Goal: Transaction & Acquisition: Purchase product/service

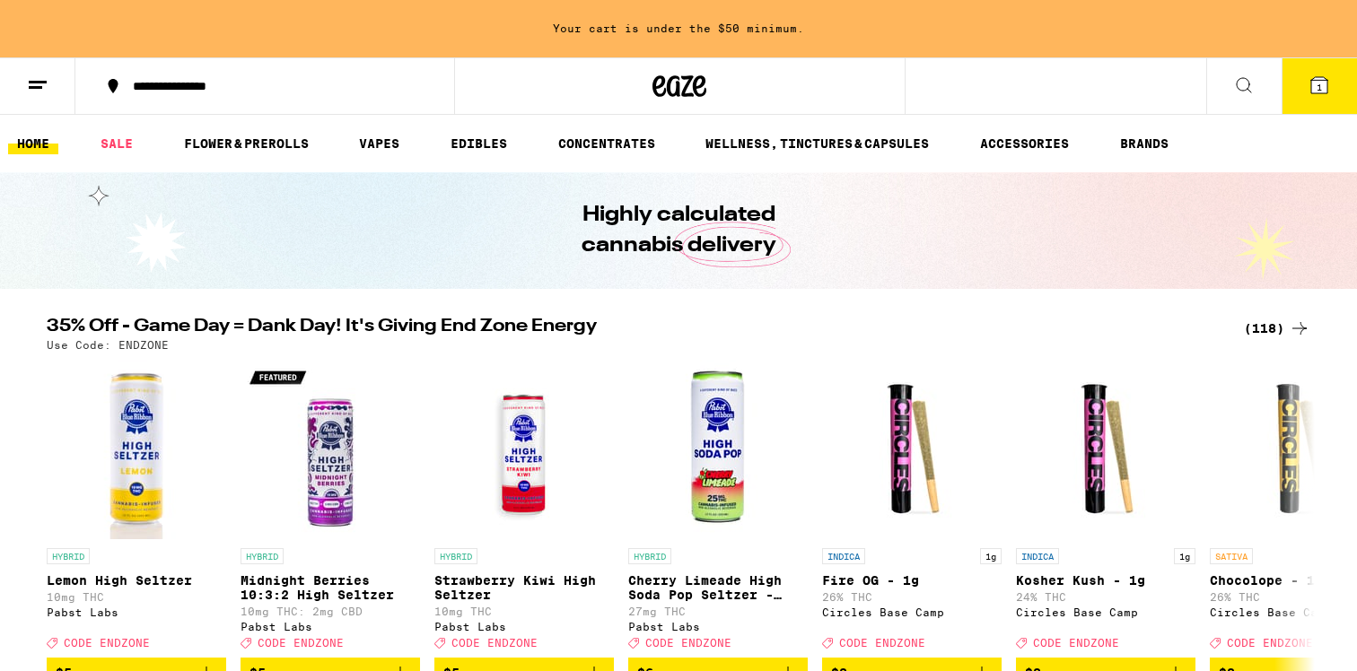
click at [1270, 326] on div "(118)" at bounding box center [1277, 329] width 66 height 22
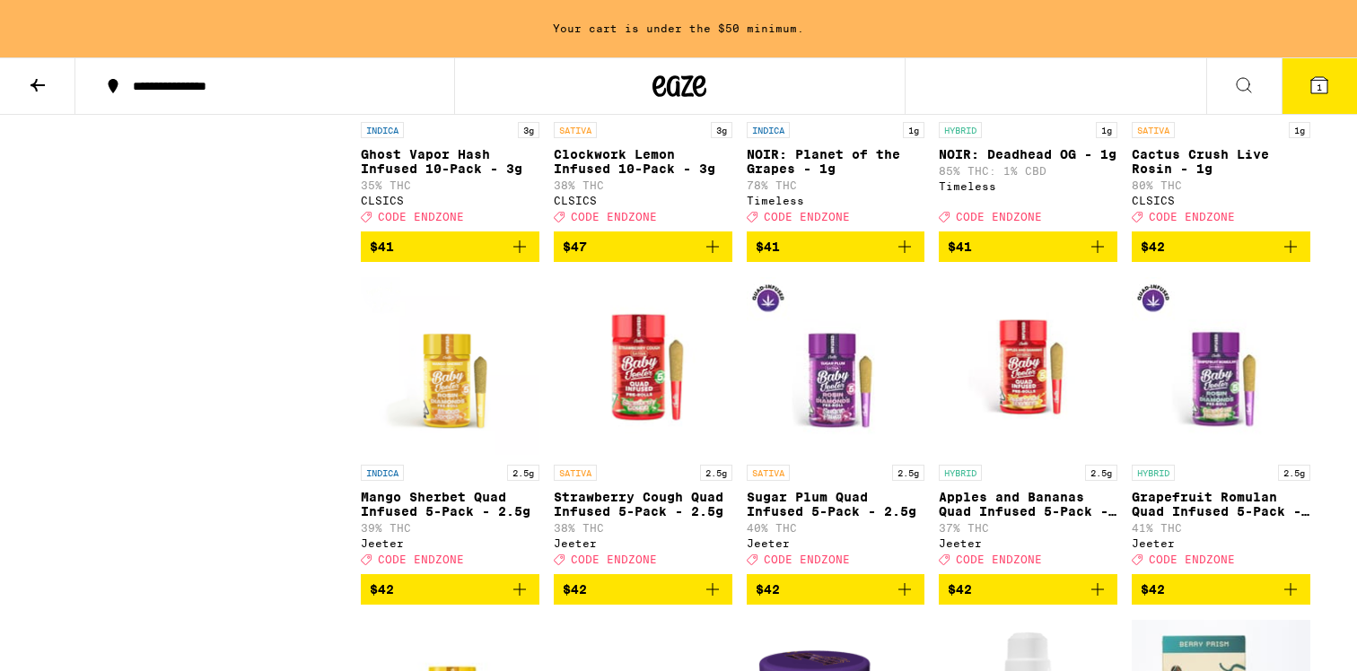
scroll to position [6551, 0]
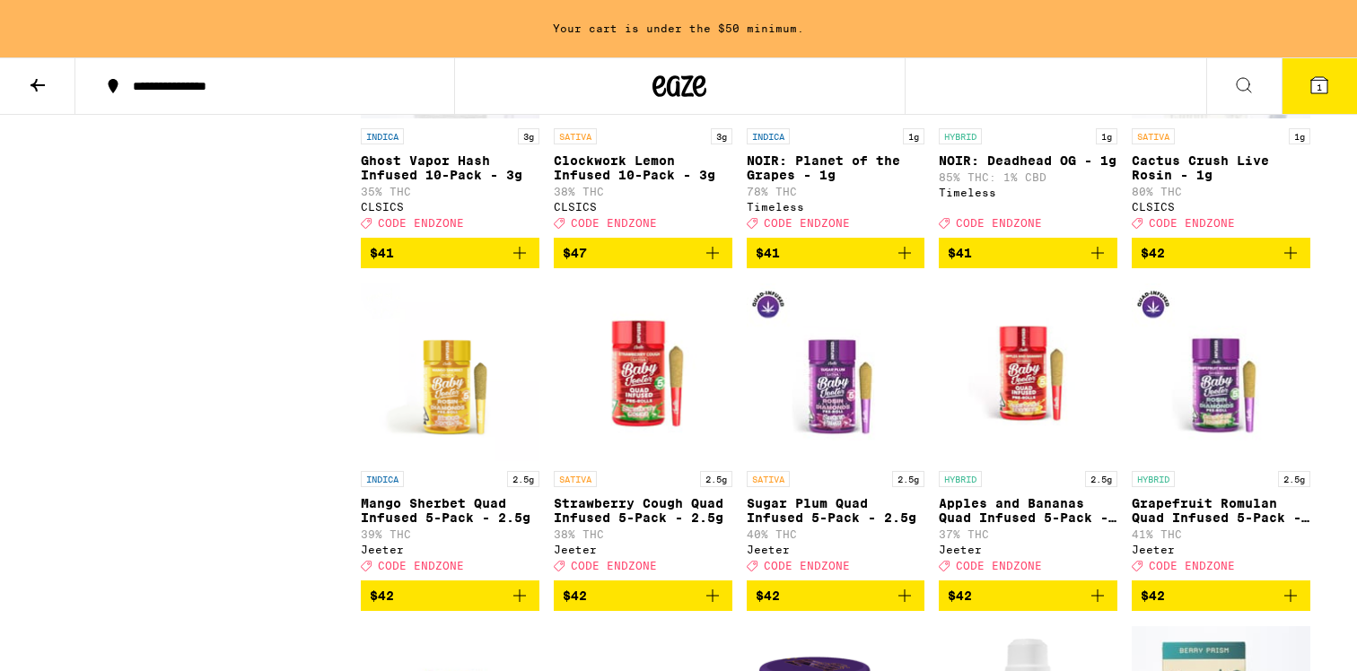
click at [473, 119] on img "Open page for Ghost Vapor Hash Infused 10-Pack - 3g from CLSICS" at bounding box center [450, 29] width 179 height 179
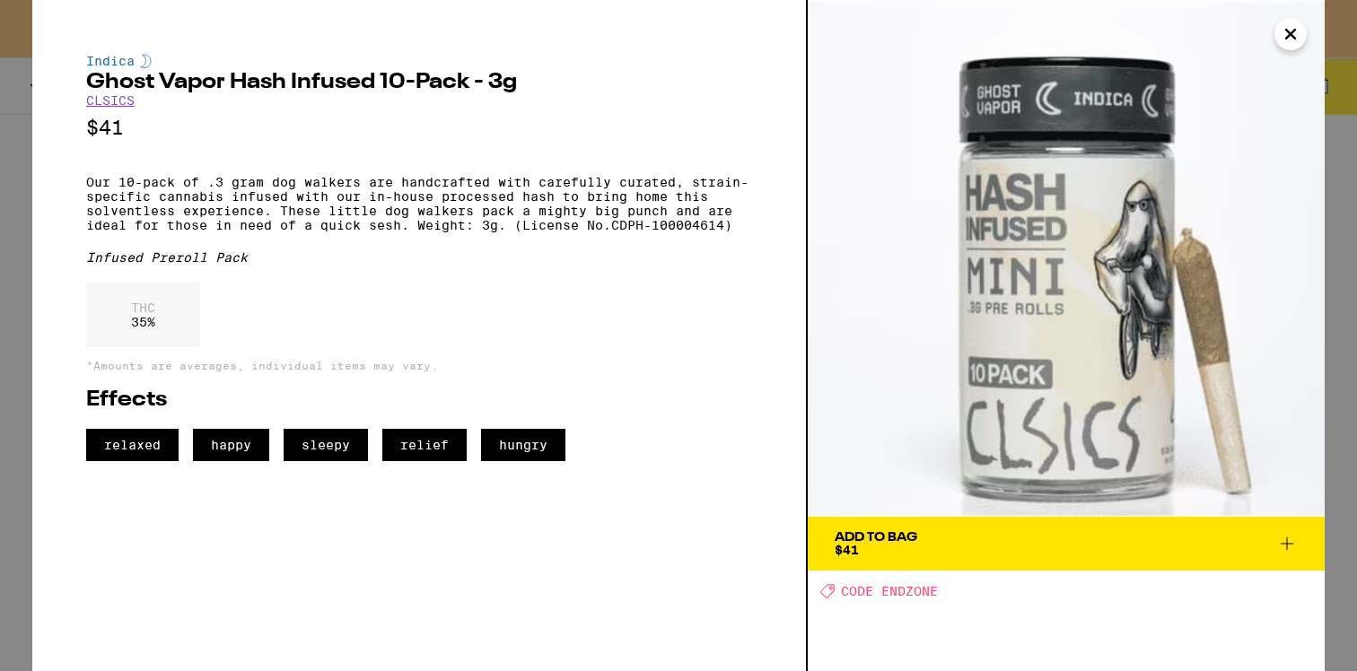
click at [1219, 318] on img at bounding box center [1066, 258] width 517 height 517
click at [873, 551] on div "Add To Bag $41" at bounding box center [876, 543] width 83 height 25
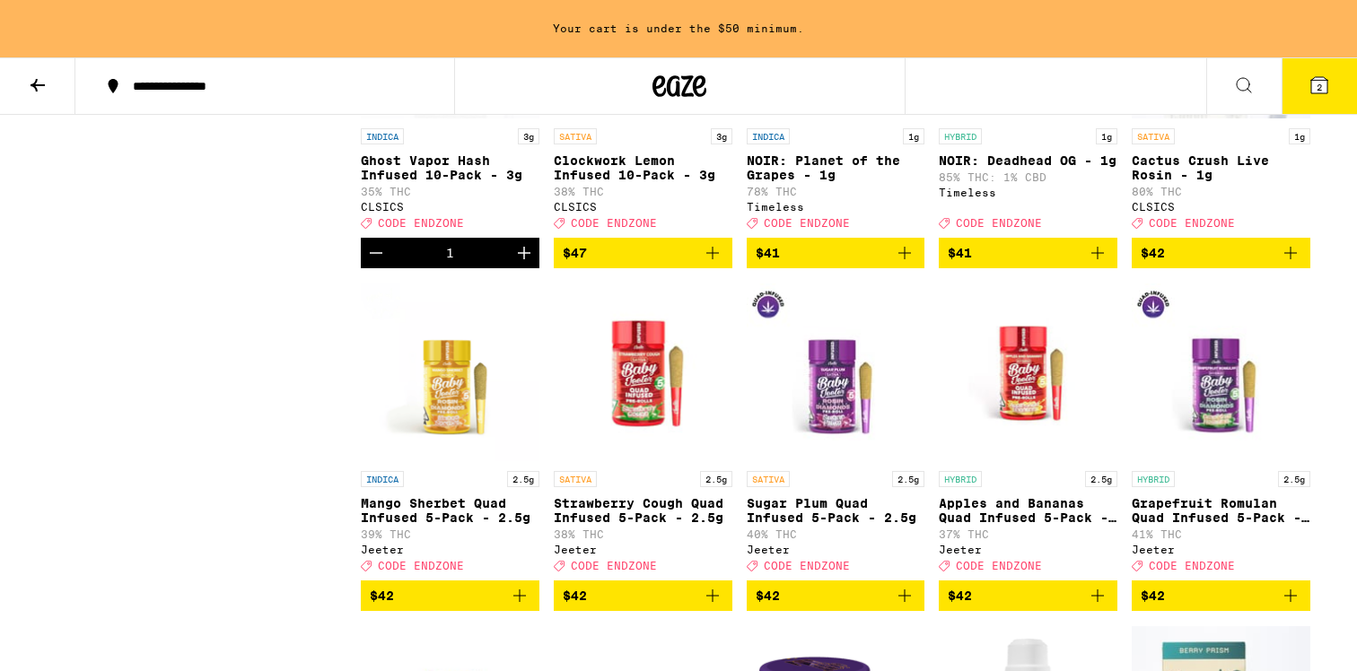
scroll to position [6494, 0]
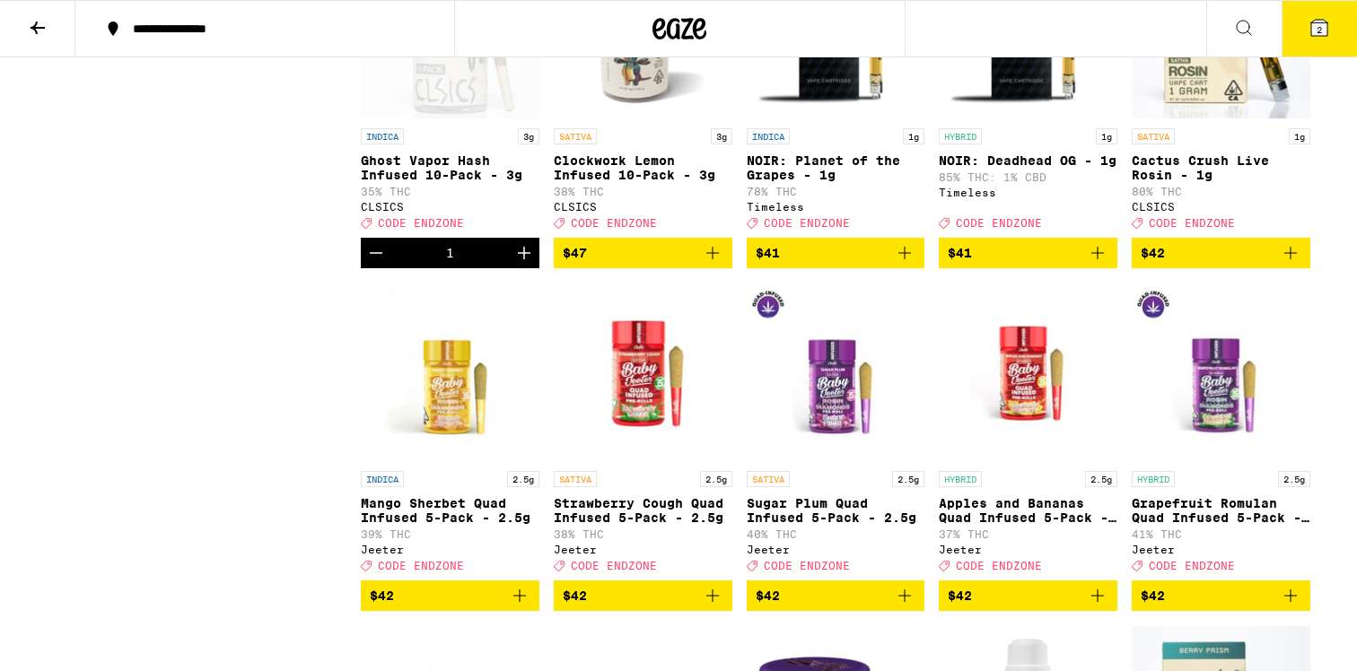
click at [623, 182] on p "Clockwork Lemon Infused 10-Pack - 3g" at bounding box center [643, 167] width 179 height 29
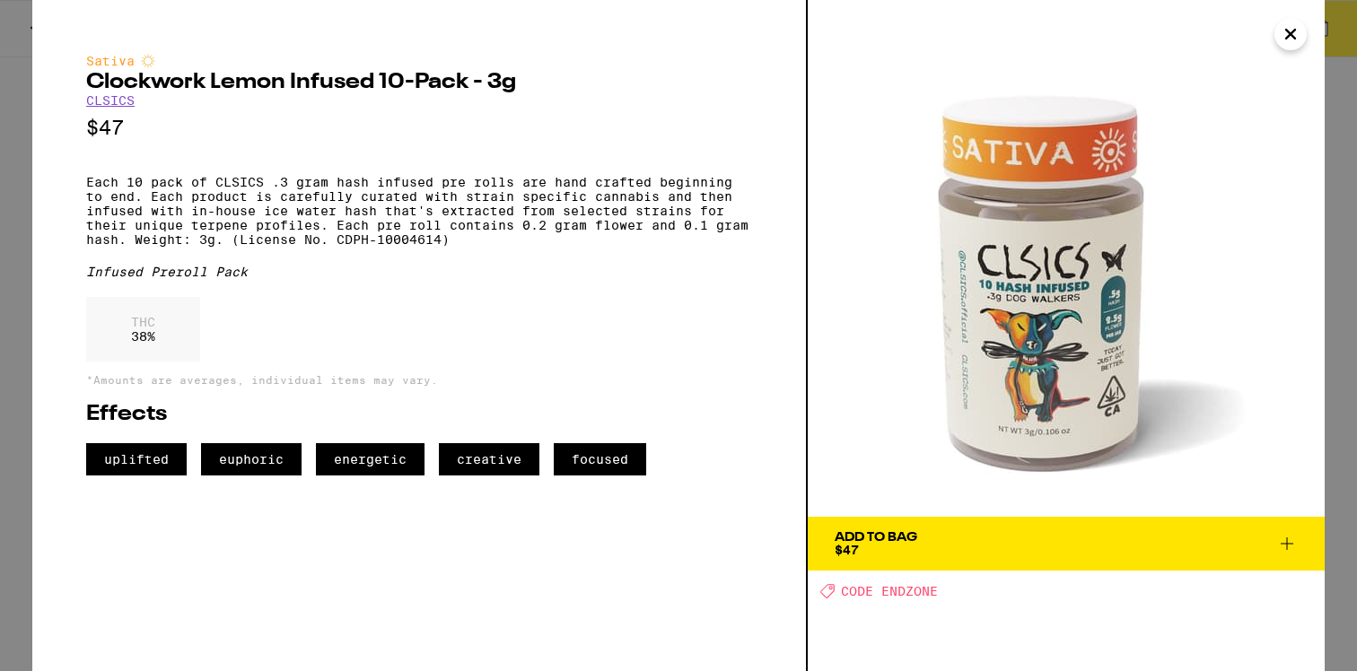
click at [877, 550] on div "Add To Bag $47" at bounding box center [876, 543] width 83 height 25
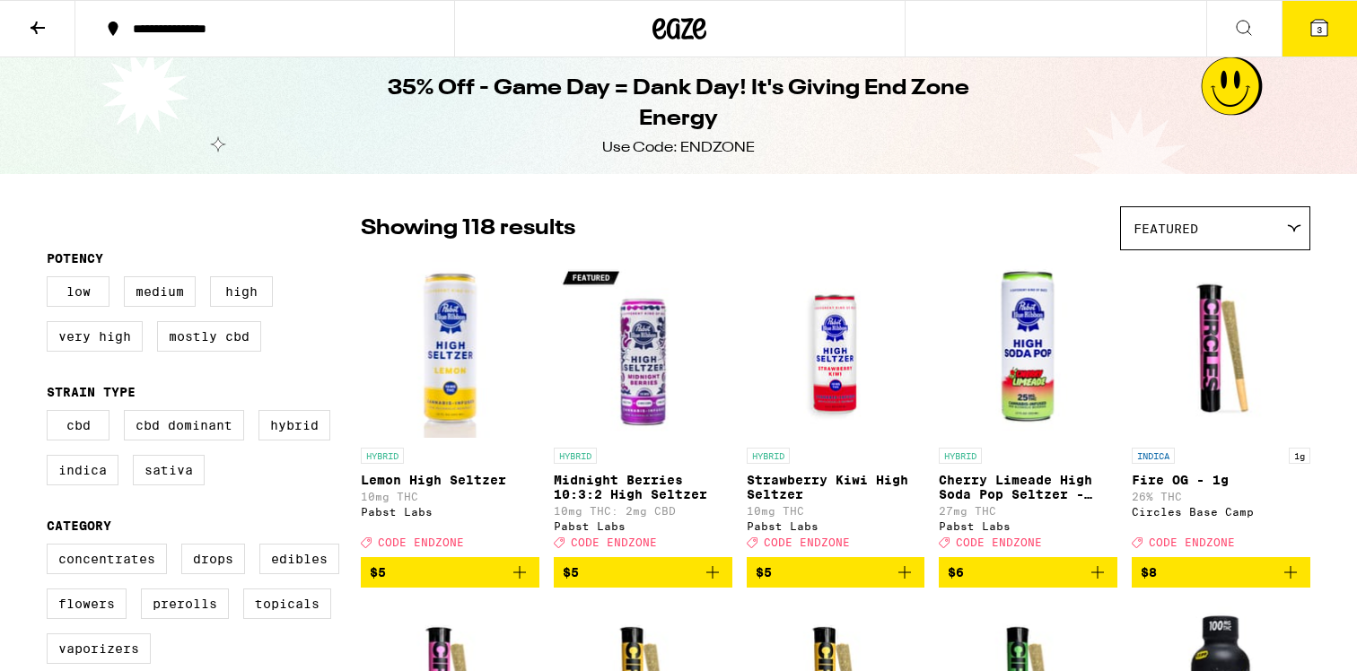
click at [29, 30] on icon at bounding box center [38, 28] width 22 height 22
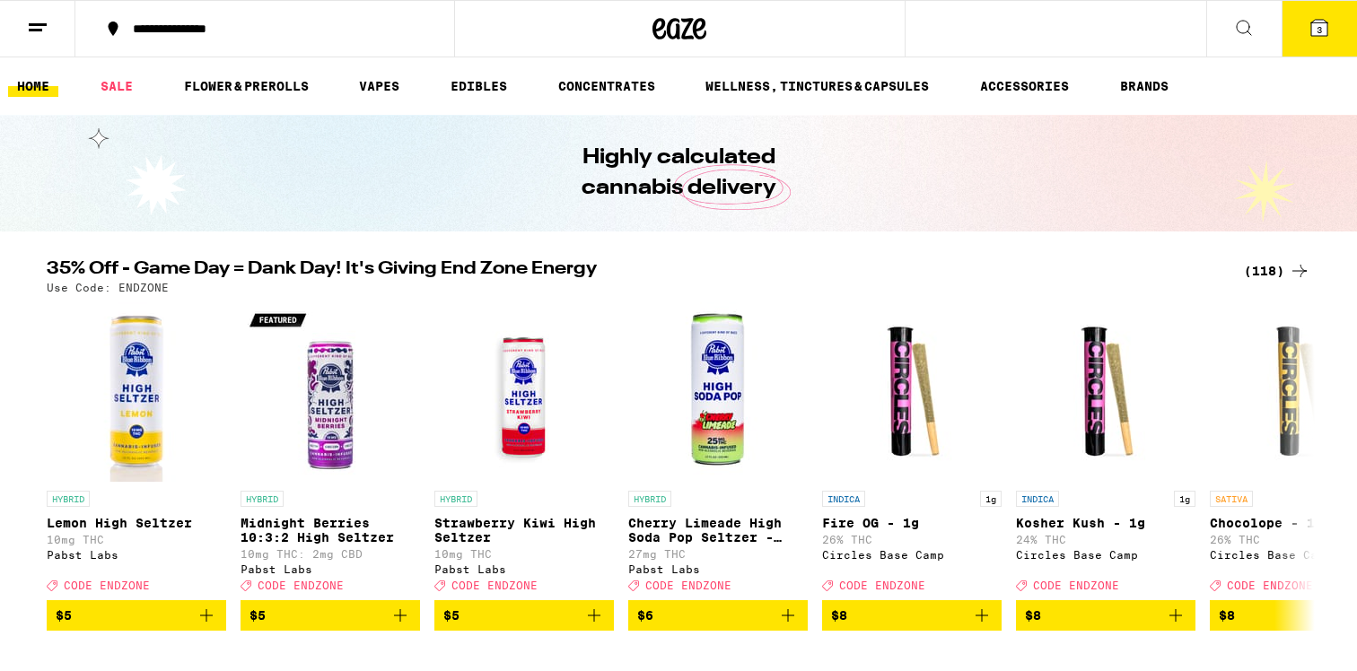
click at [284, 87] on link "FLOWER & PREROLLS" at bounding box center [246, 86] width 143 height 22
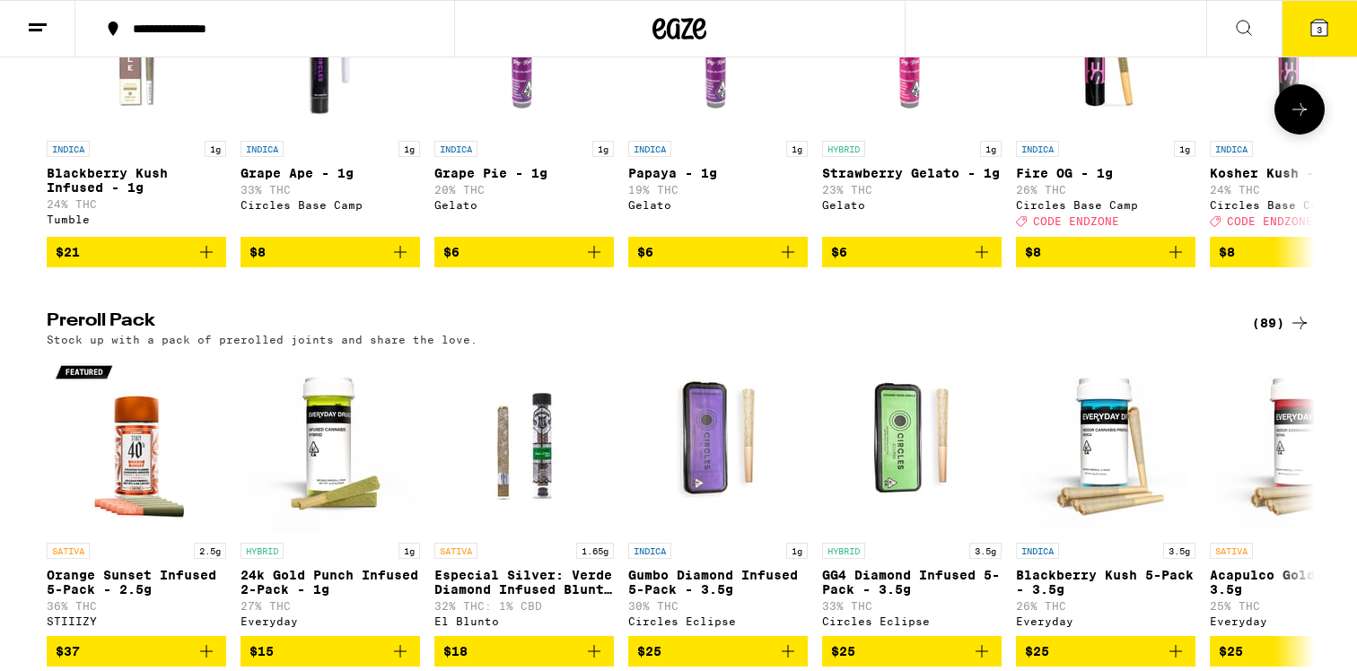
scroll to position [1171, 0]
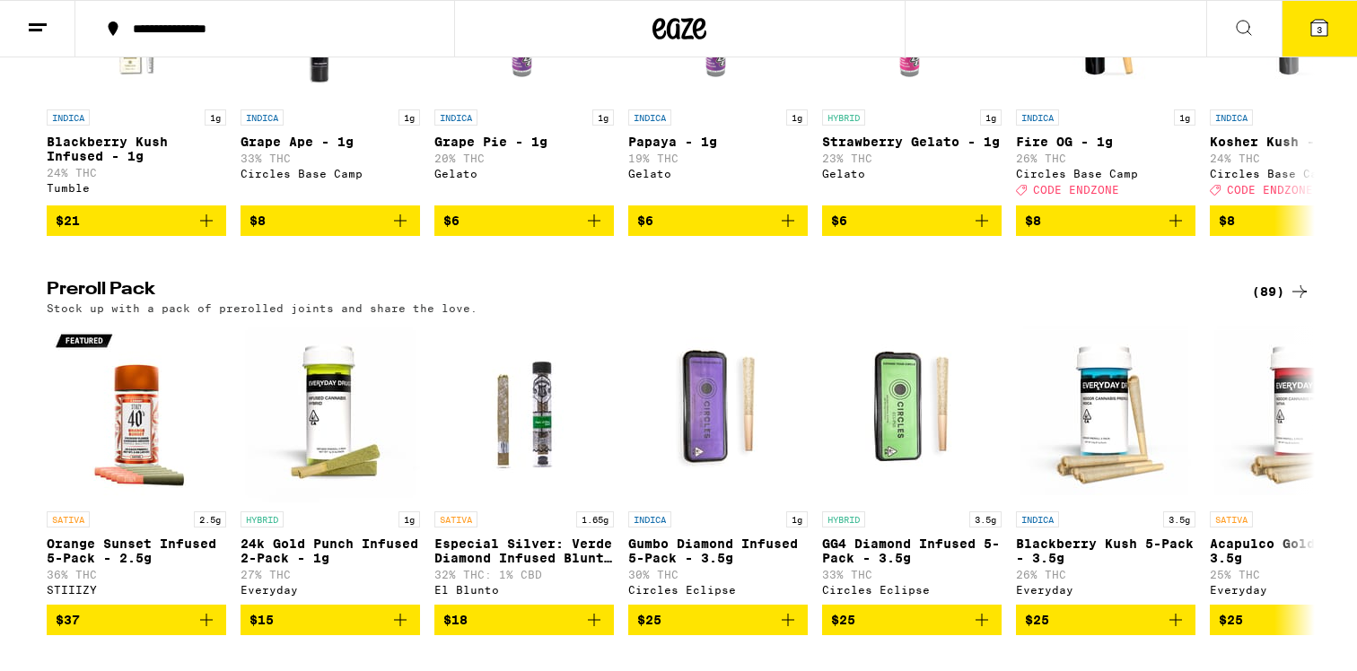
click at [1301, 302] on icon at bounding box center [1300, 292] width 22 height 22
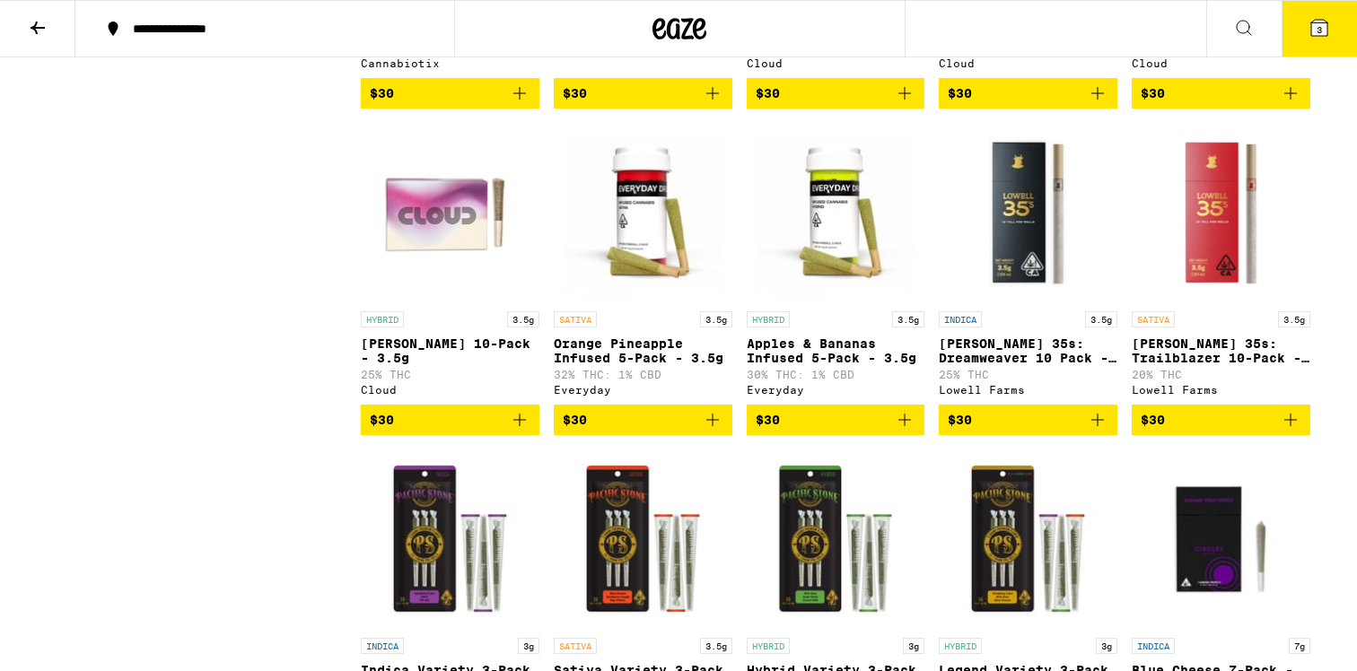
scroll to position [1446, 0]
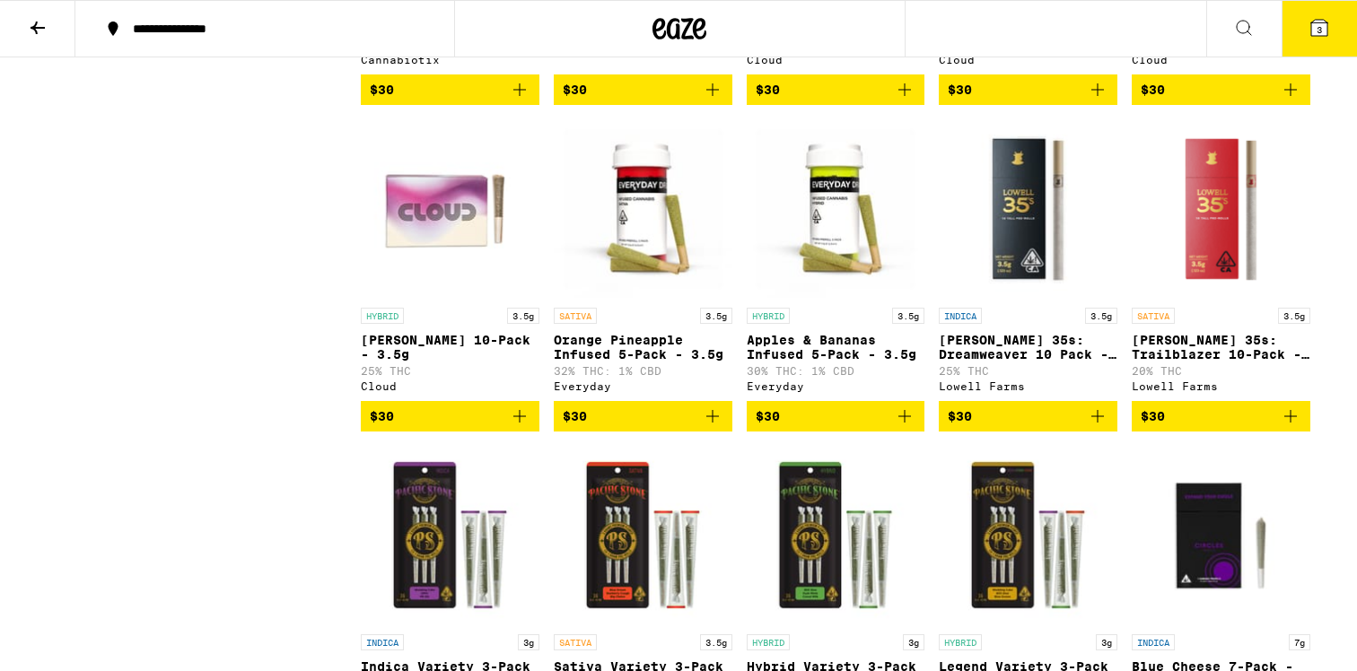
click at [676, 427] on span "$30" at bounding box center [643, 417] width 161 height 22
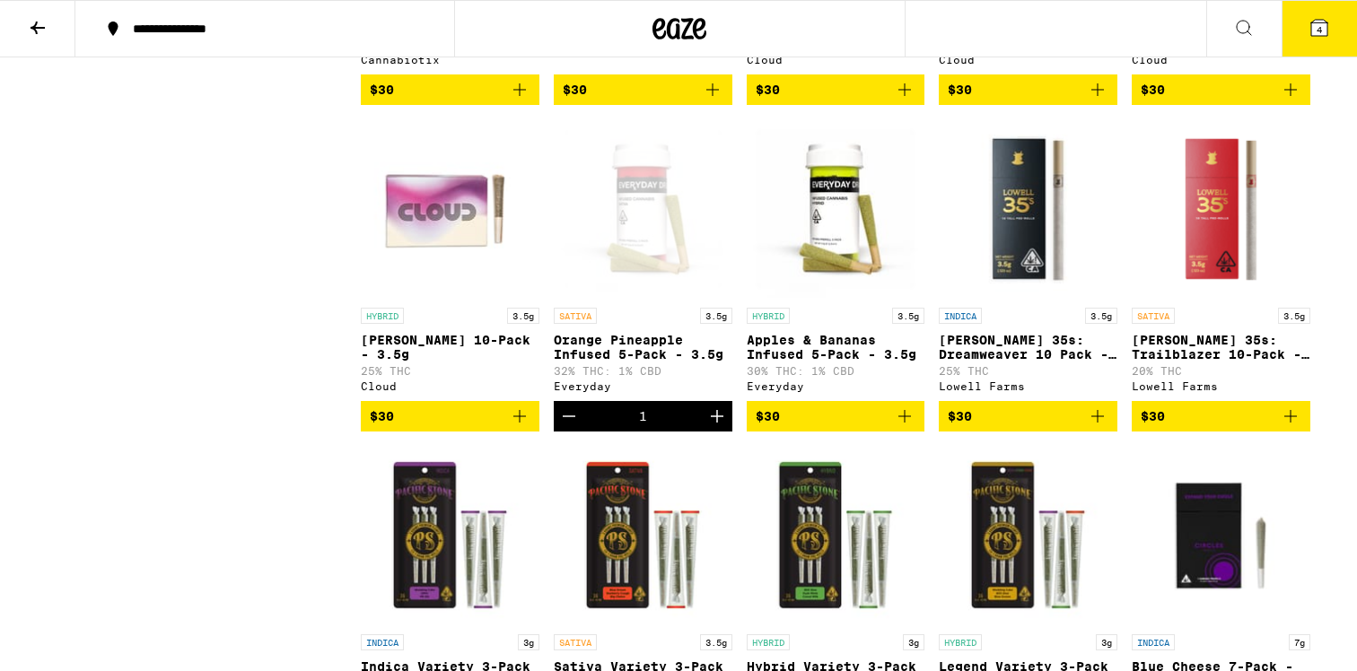
click at [840, 427] on span "$30" at bounding box center [836, 417] width 161 height 22
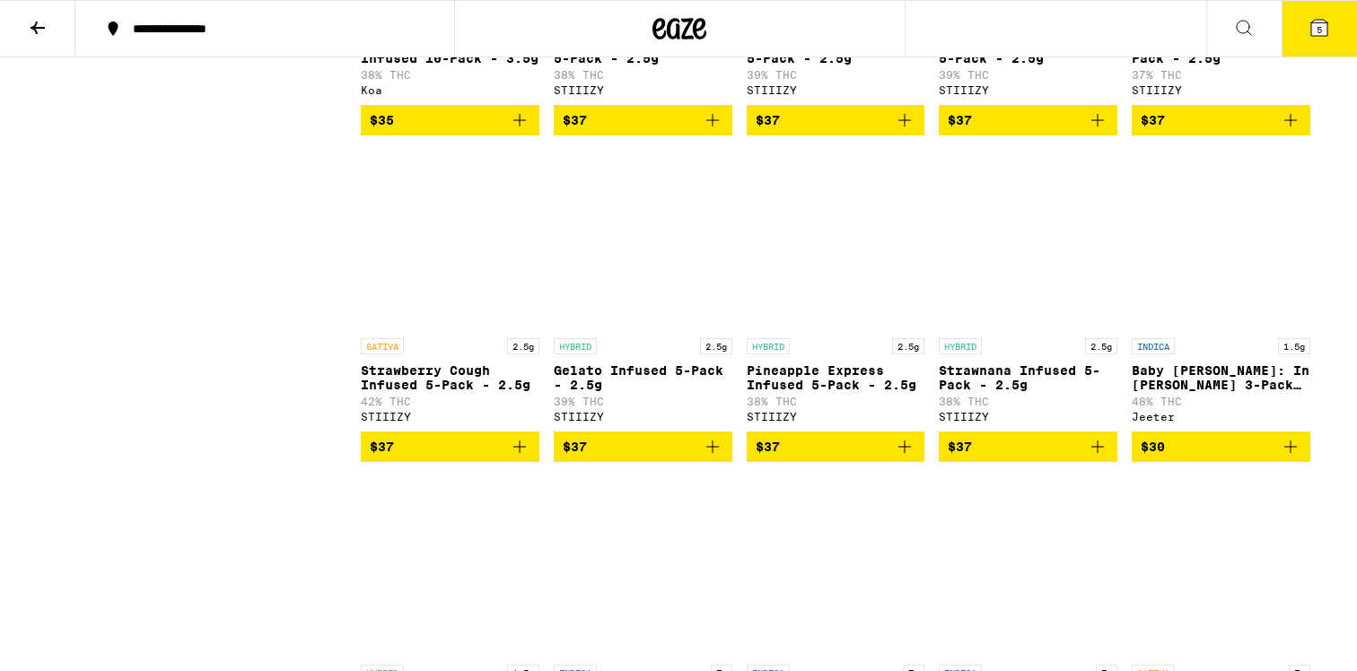
scroll to position [2743, 0]
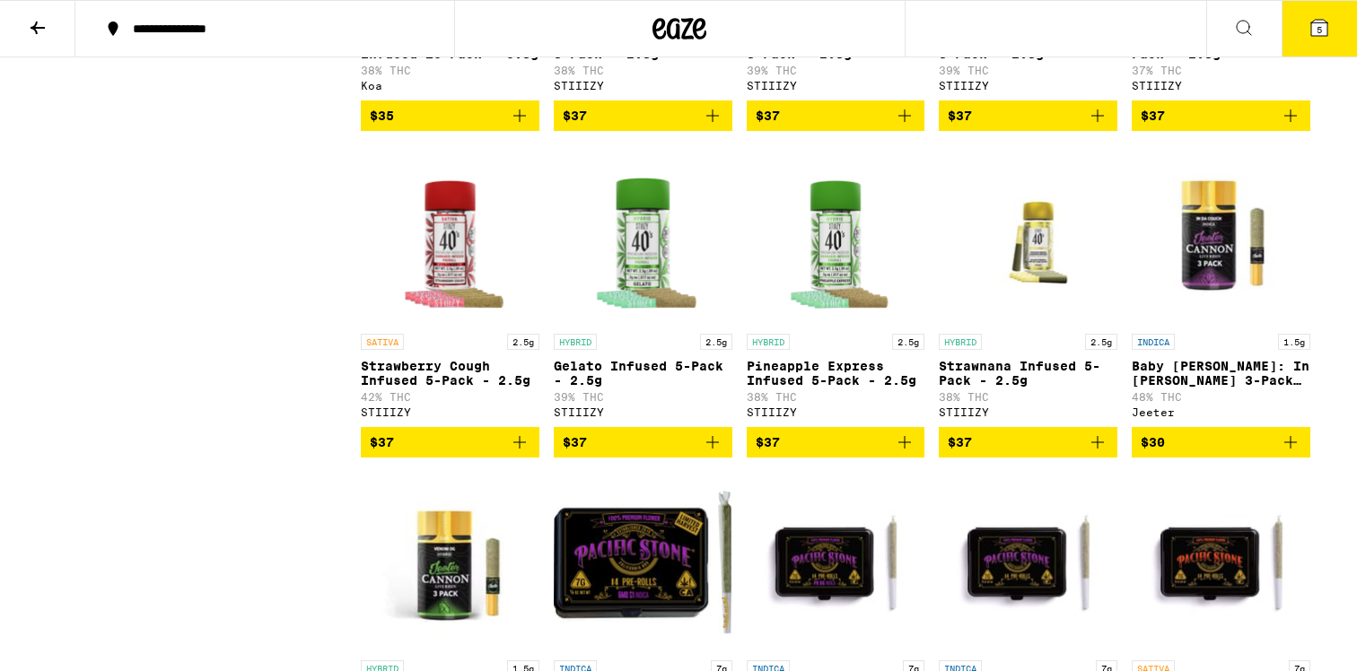
click at [1036, 323] on img "Open page for Strawnana Infused 5-Pack - 2.5g from STIIIZY" at bounding box center [1028, 234] width 179 height 179
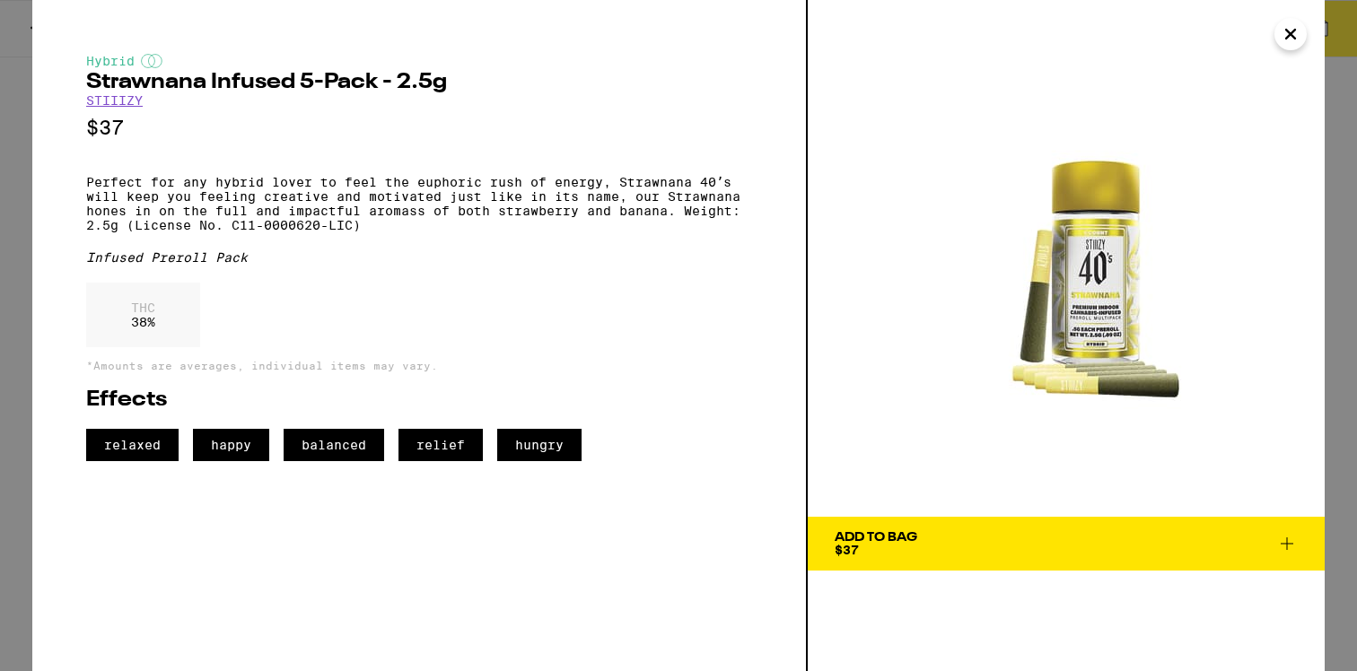
click at [1051, 387] on img at bounding box center [1066, 258] width 517 height 517
click at [1051, 361] on img at bounding box center [1066, 258] width 517 height 517
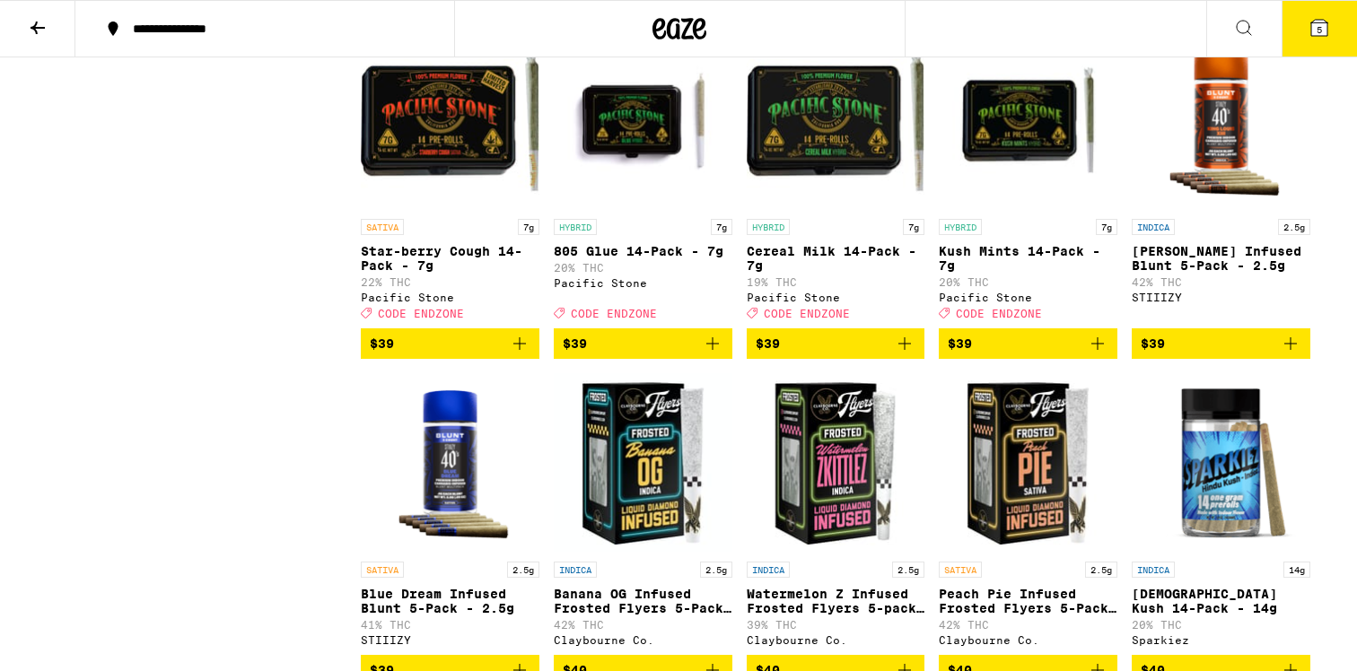
scroll to position [3529, 0]
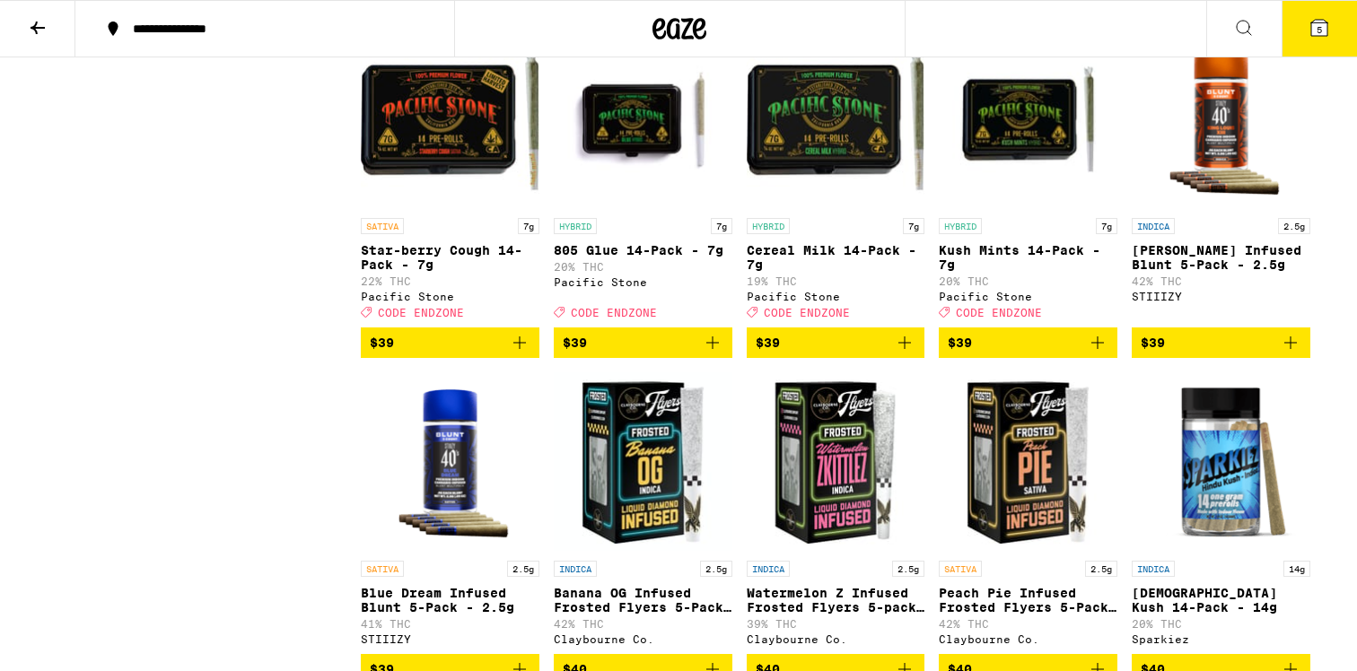
click at [1230, 209] on img "Open page for King Louis XIII Infused Blunt 5-Pack - 2.5g from STIIIZY" at bounding box center [1221, 119] width 179 height 179
click at [1252, 209] on img "Open page for King Louis XIII Infused Blunt 5-Pack - 2.5g from STIIIZY" at bounding box center [1221, 119] width 179 height 179
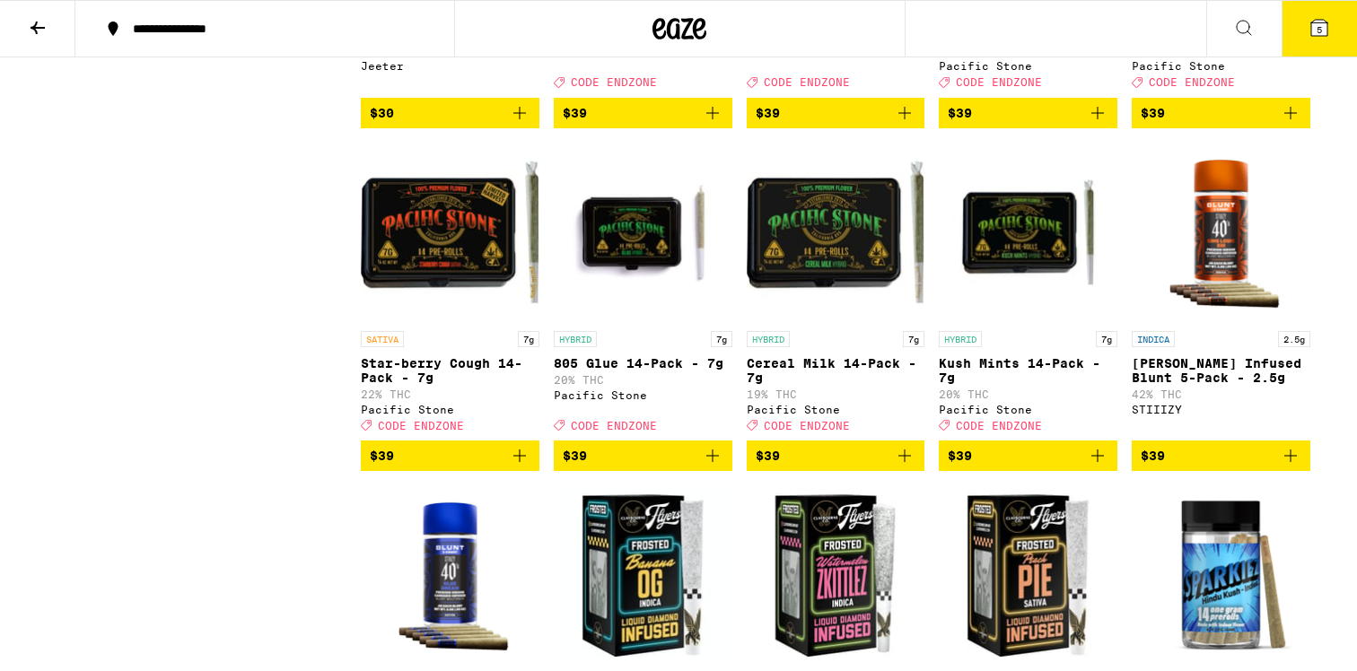
scroll to position [3417, 0]
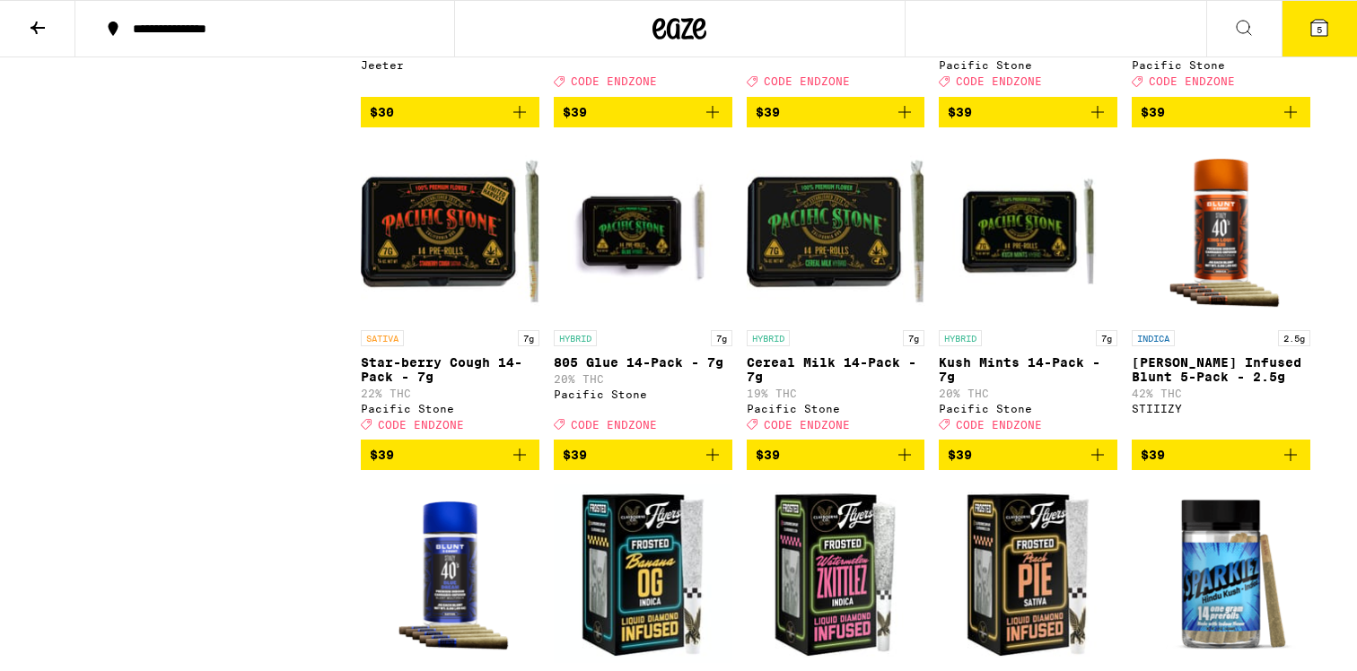
click at [1228, 316] on img "Open page for King Louis XIII Infused Blunt 5-Pack - 2.5g from STIIIZY" at bounding box center [1221, 231] width 179 height 179
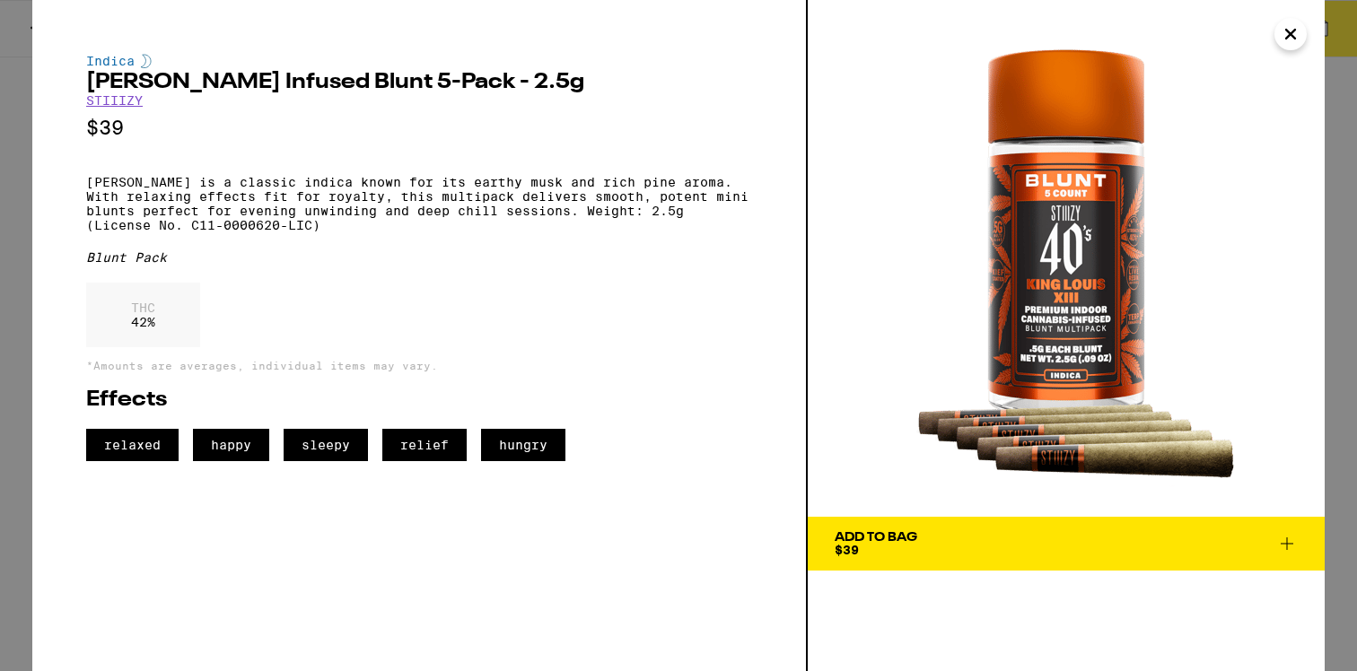
click at [884, 546] on div "Add To Bag $39" at bounding box center [876, 543] width 83 height 25
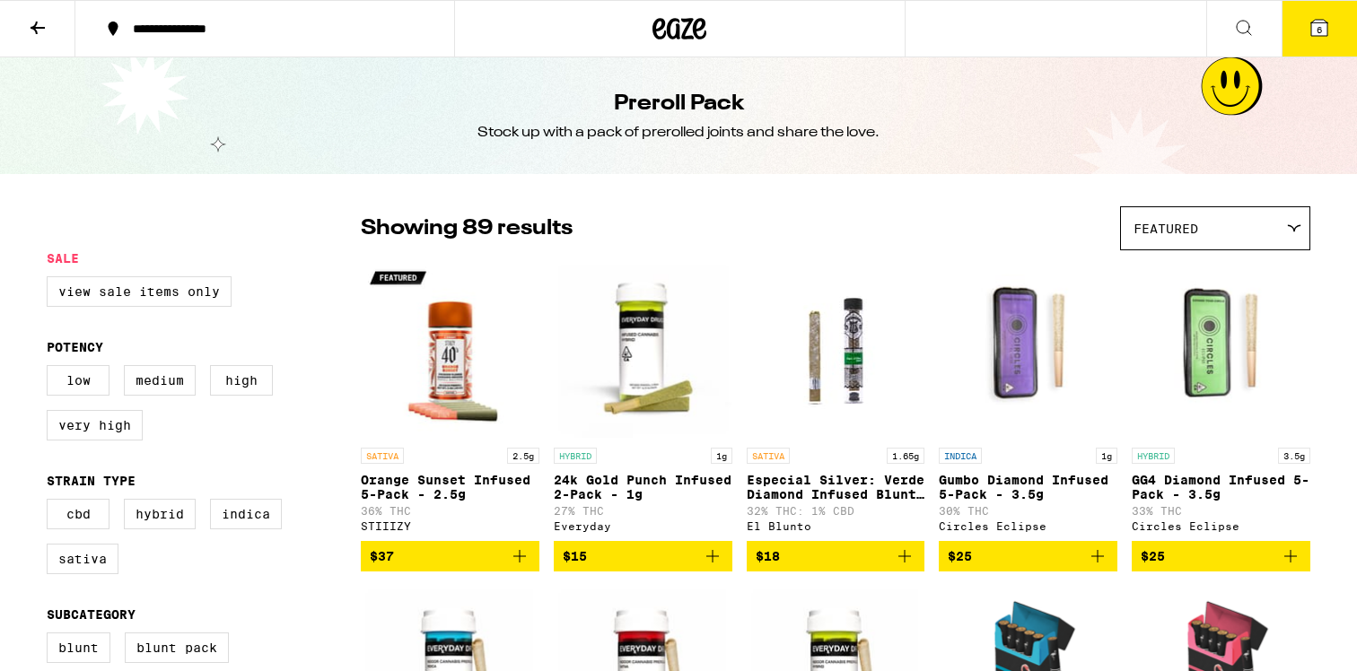
click at [1308, 38] on button "6" at bounding box center [1318, 29] width 75 height 56
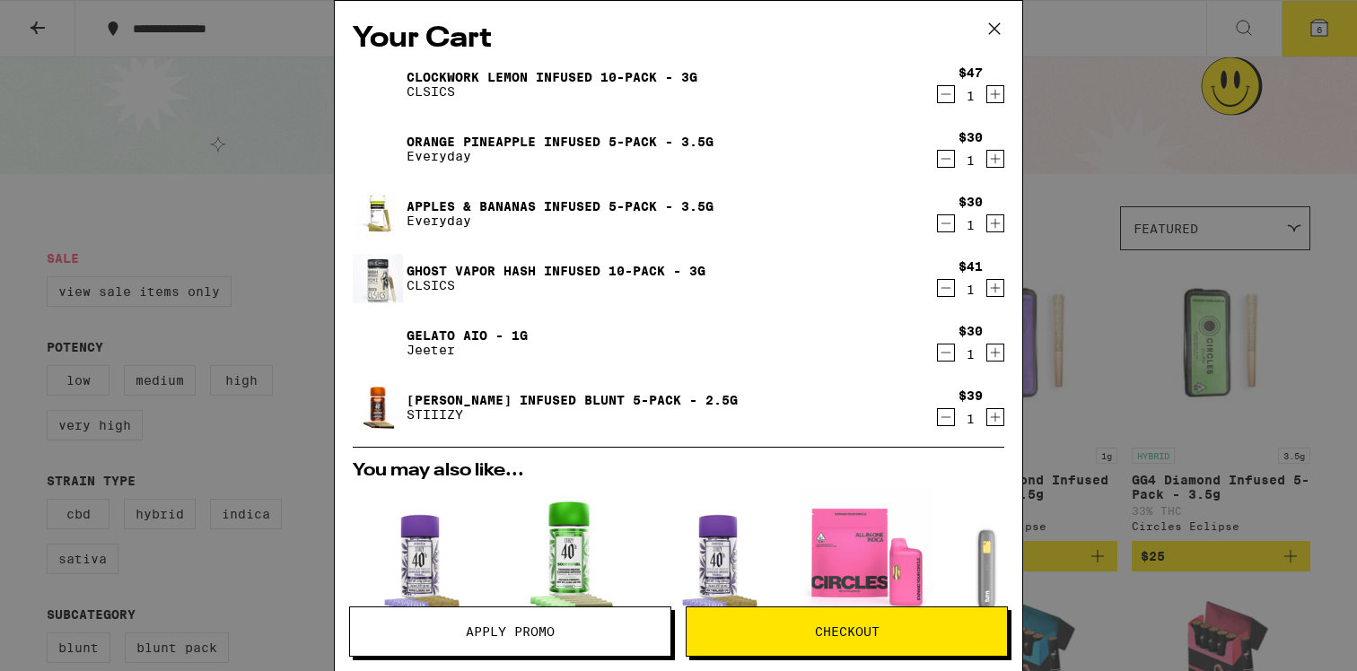
click at [944, 348] on icon "Decrement" at bounding box center [946, 353] width 16 height 22
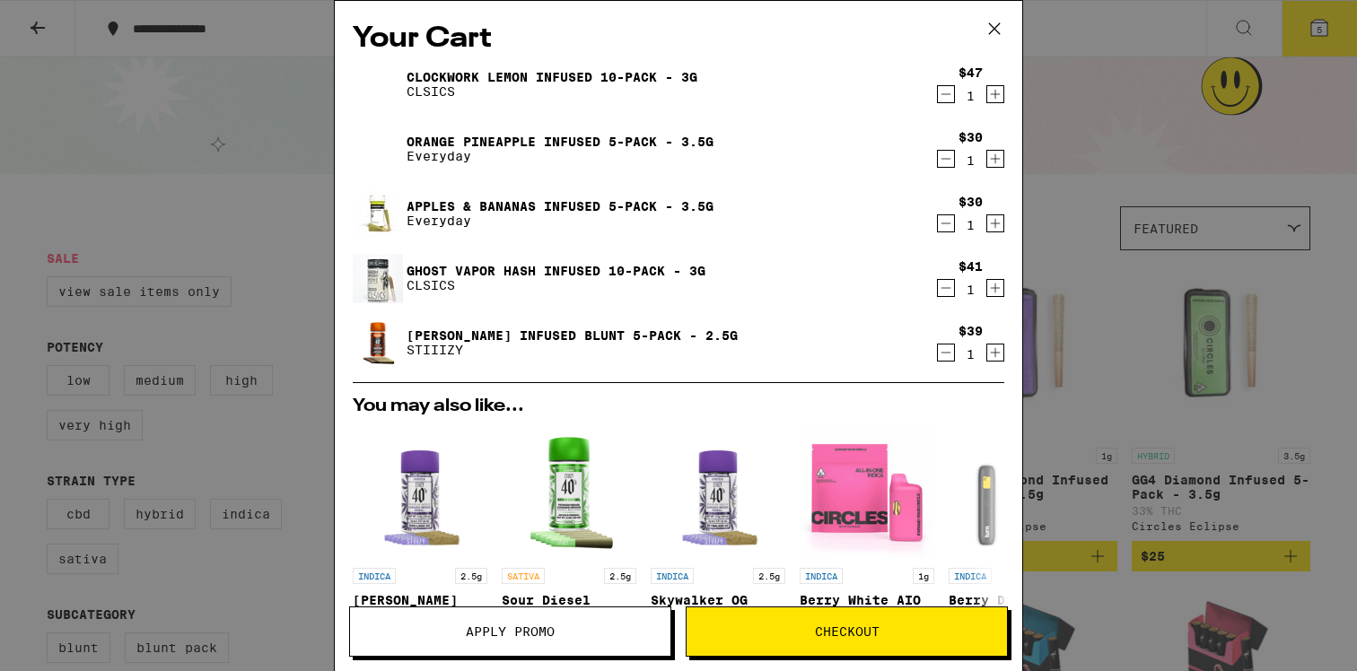
click at [540, 625] on span "Apply Promo" at bounding box center [510, 631] width 89 height 13
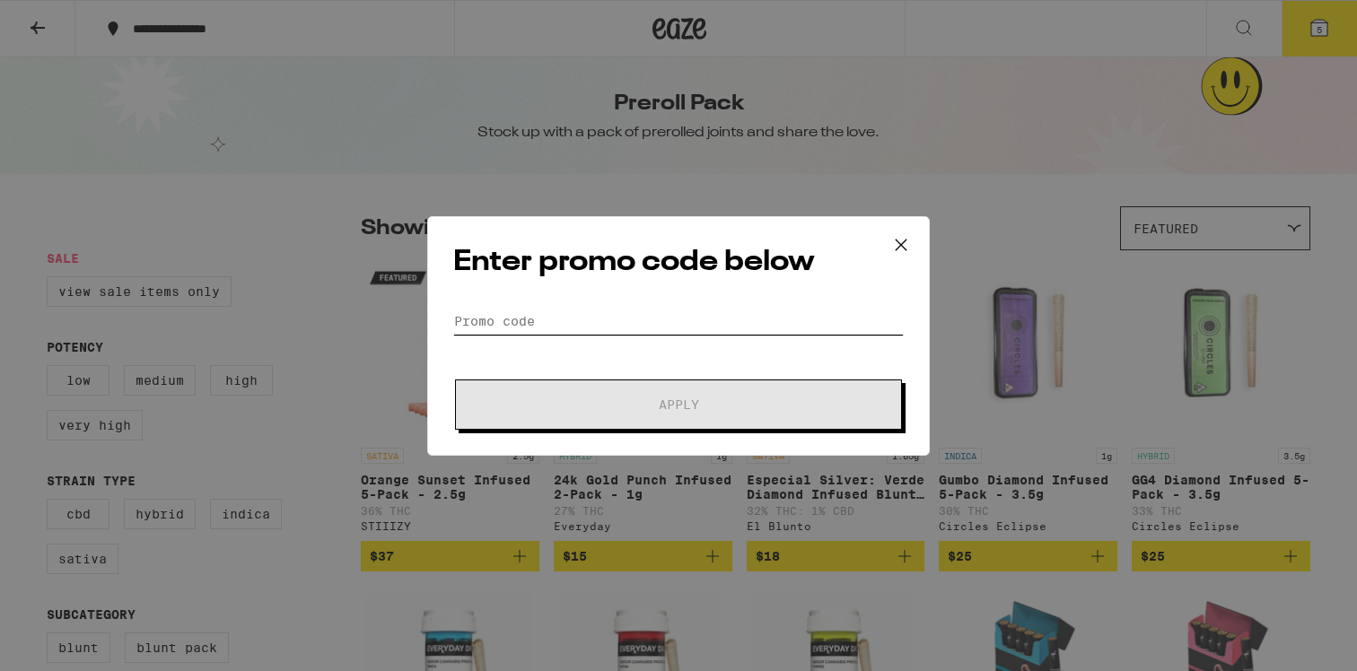
click at [536, 327] on input "Promo Code" at bounding box center [678, 321] width 450 height 27
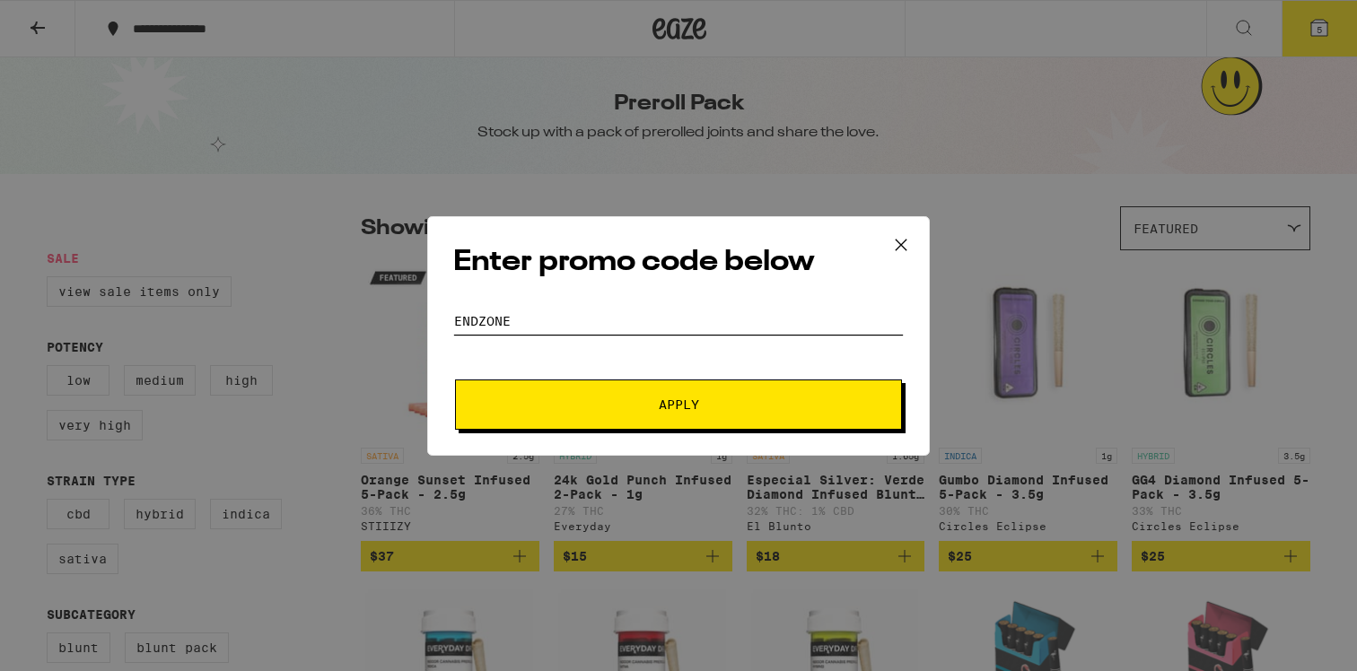
type input "endzone"
click at [455, 380] on button "Apply" at bounding box center [678, 405] width 447 height 50
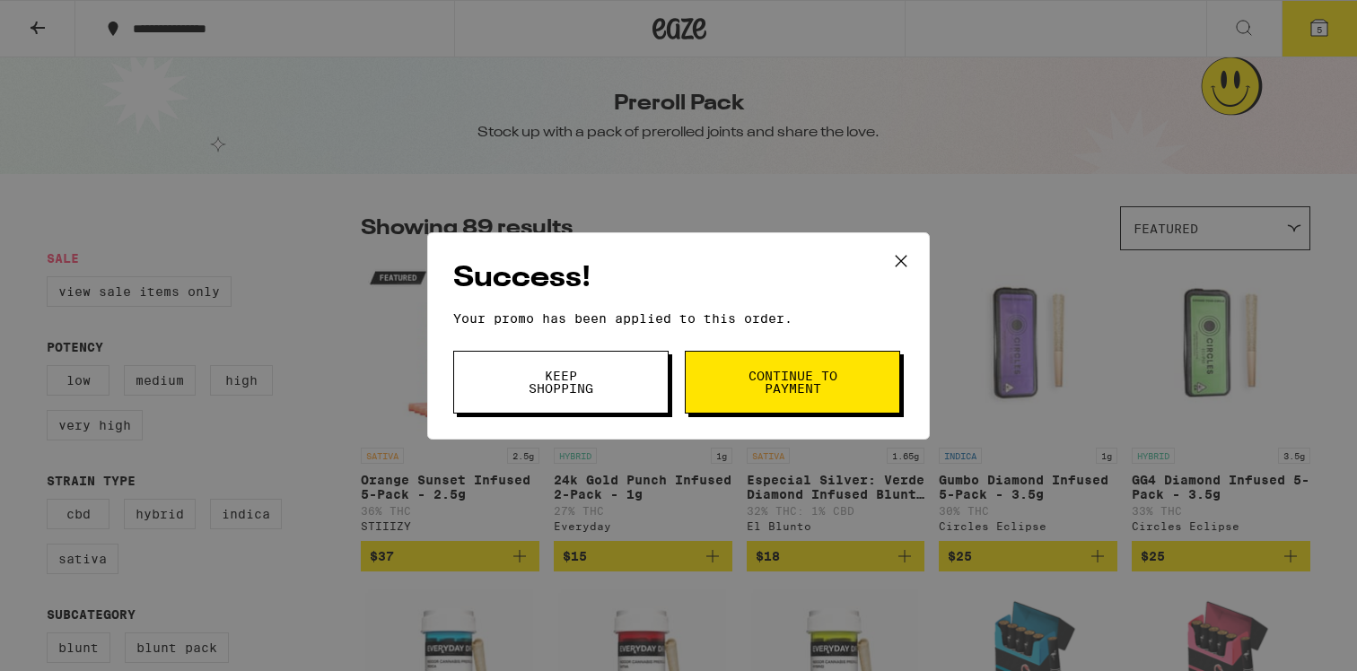
click at [757, 388] on span "Continue to payment" at bounding box center [793, 382] width 92 height 25
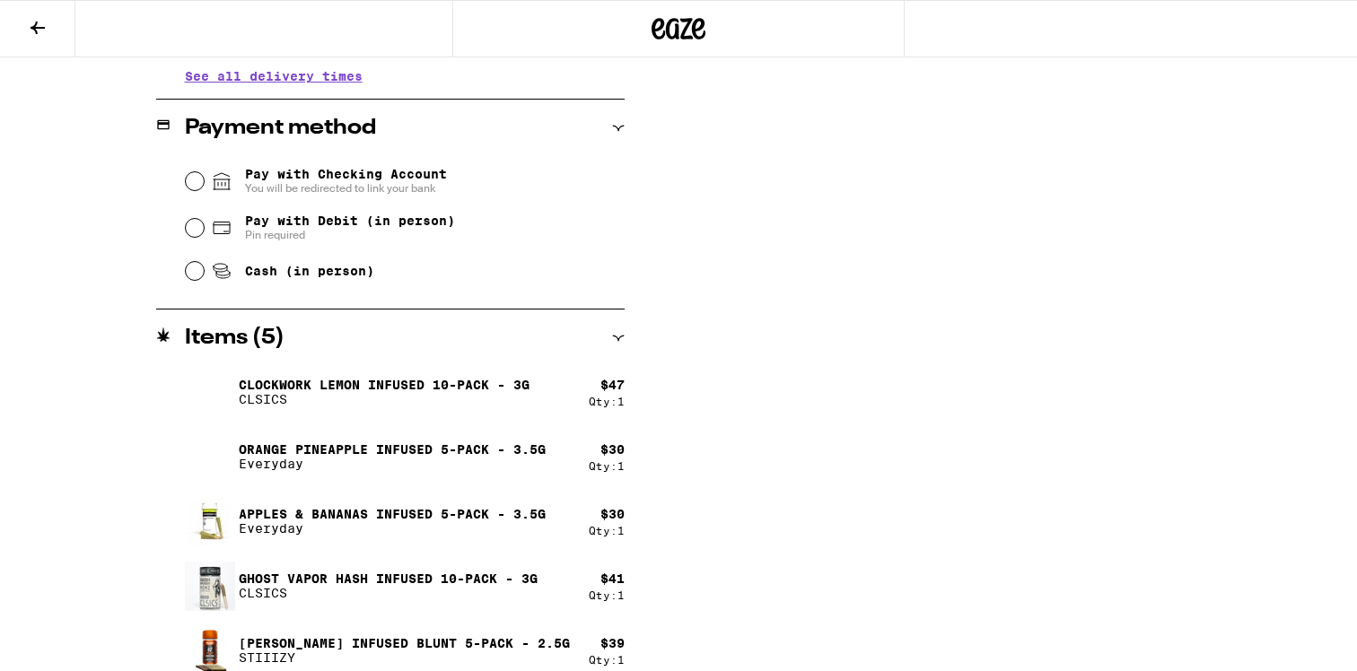
scroll to position [726, 0]
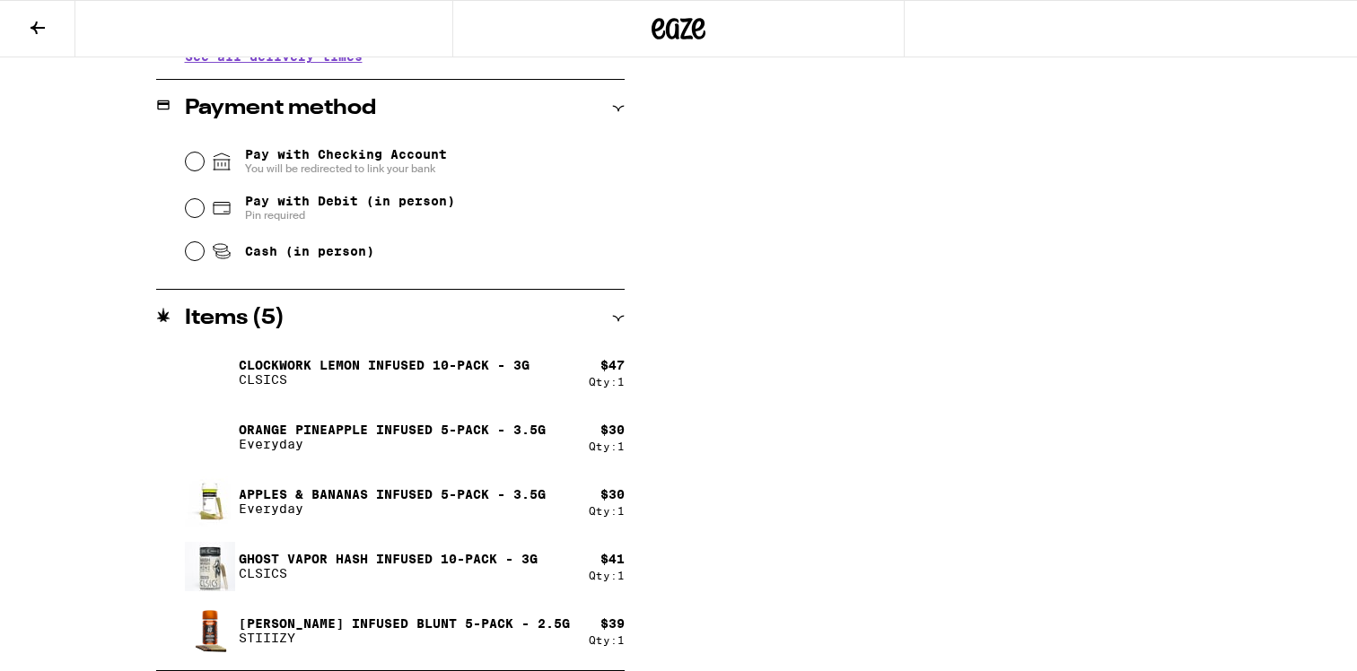
click at [0, 670] on div at bounding box center [0, 671] width 0 height 0
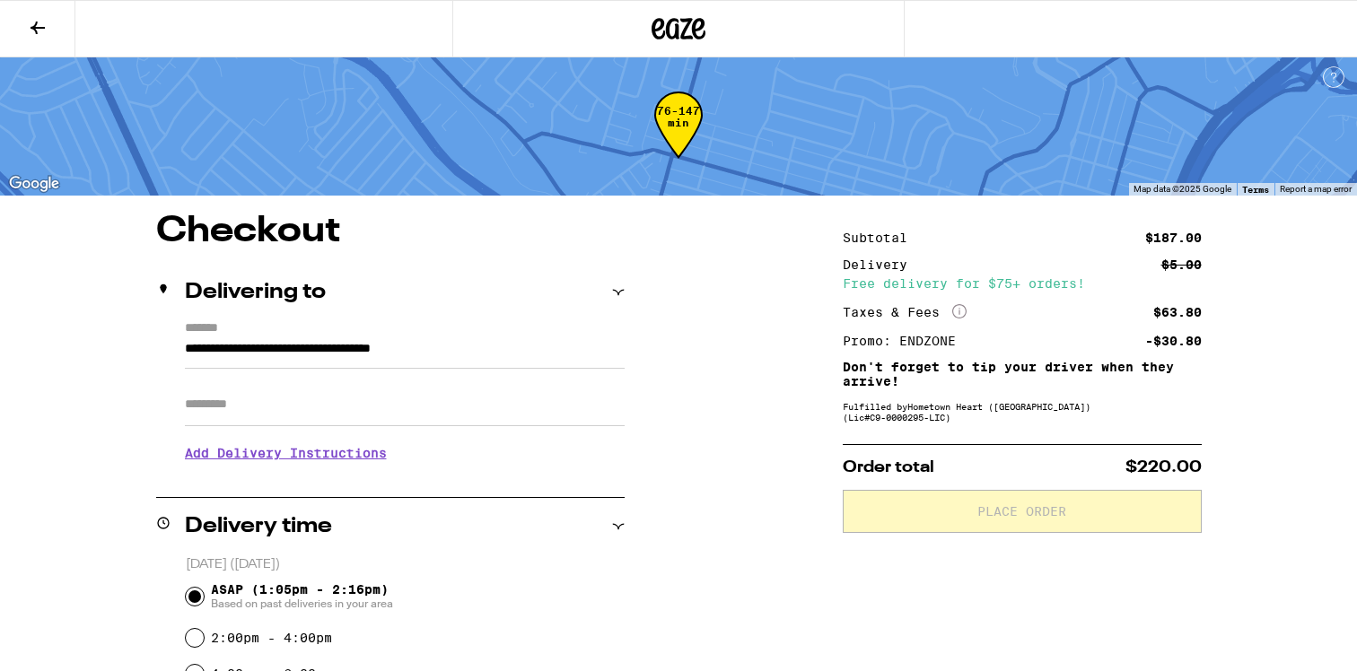
scroll to position [0, 0]
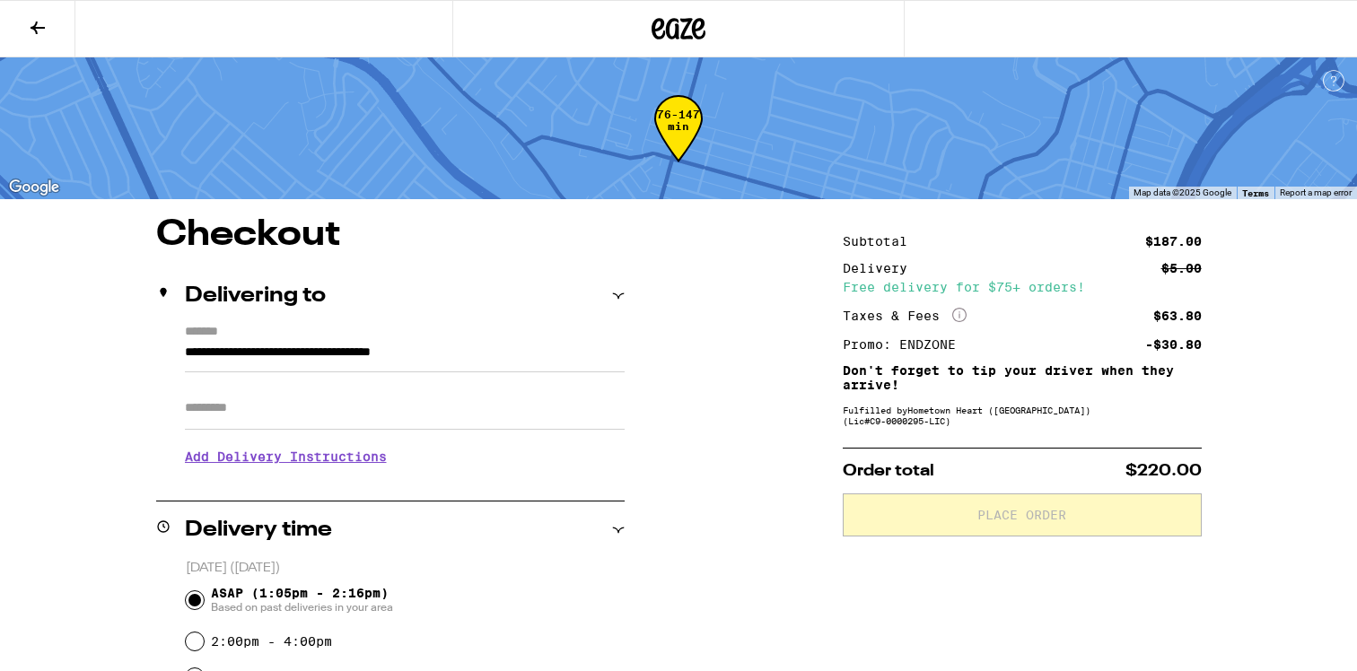
click at [39, 25] on icon at bounding box center [38, 28] width 22 height 22
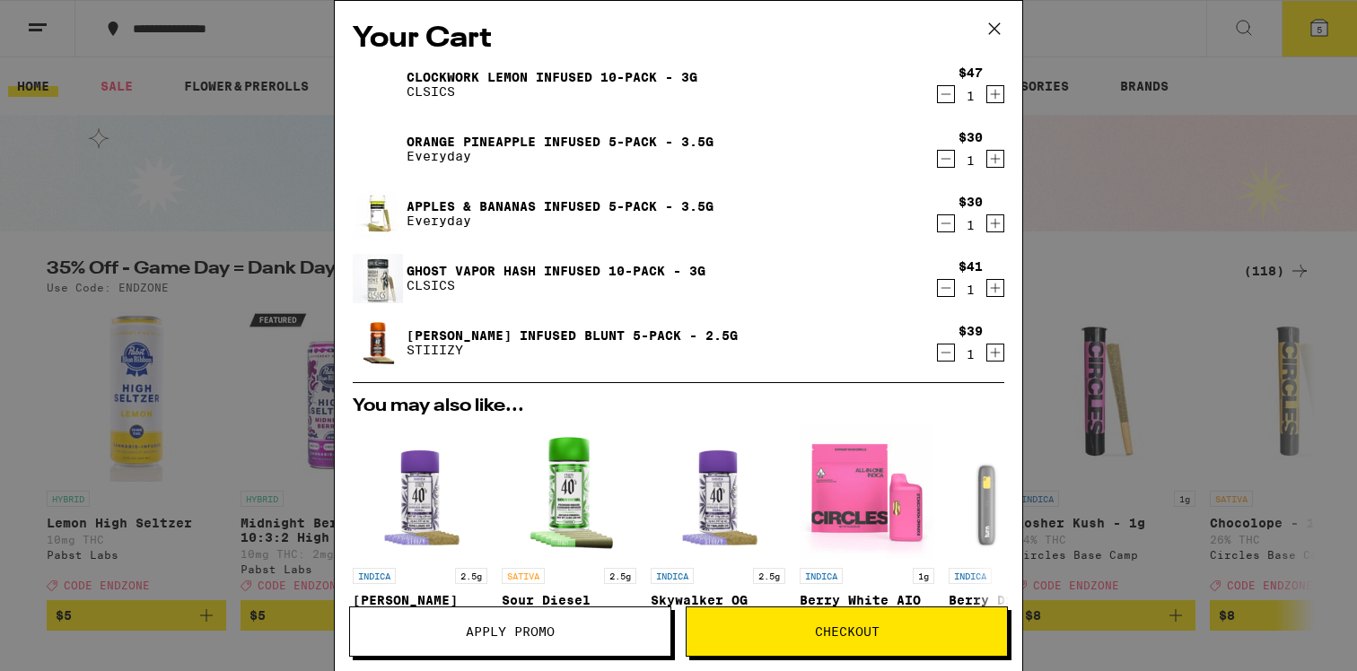
click at [948, 353] on icon "Decrement" at bounding box center [946, 353] width 10 height 0
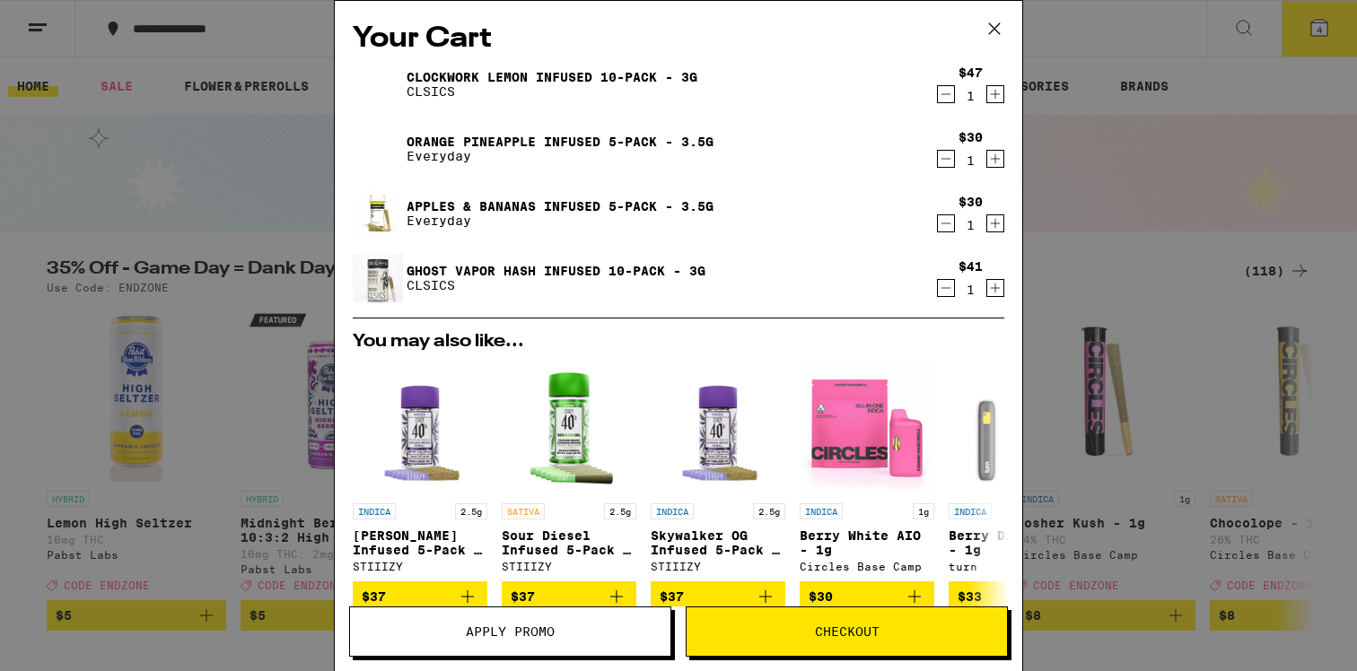
click at [943, 222] on icon "Decrement" at bounding box center [946, 224] width 16 height 22
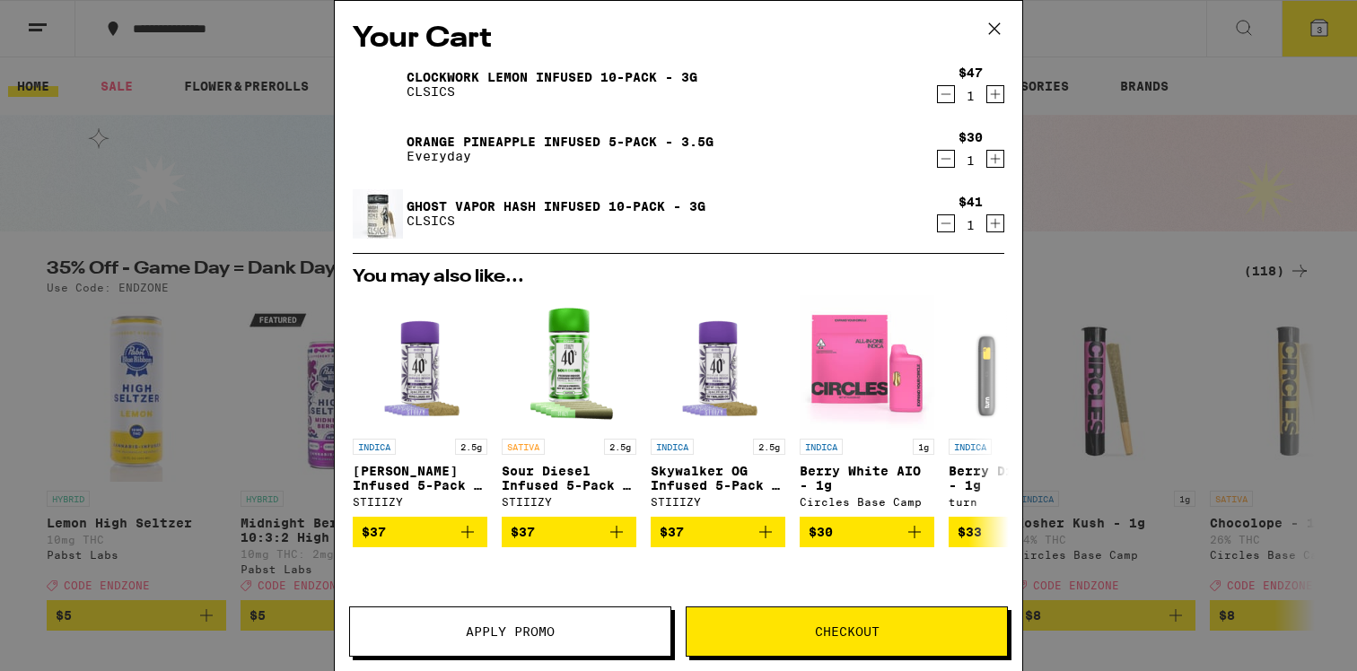
click at [944, 159] on icon "Decrement" at bounding box center [946, 159] width 16 height 22
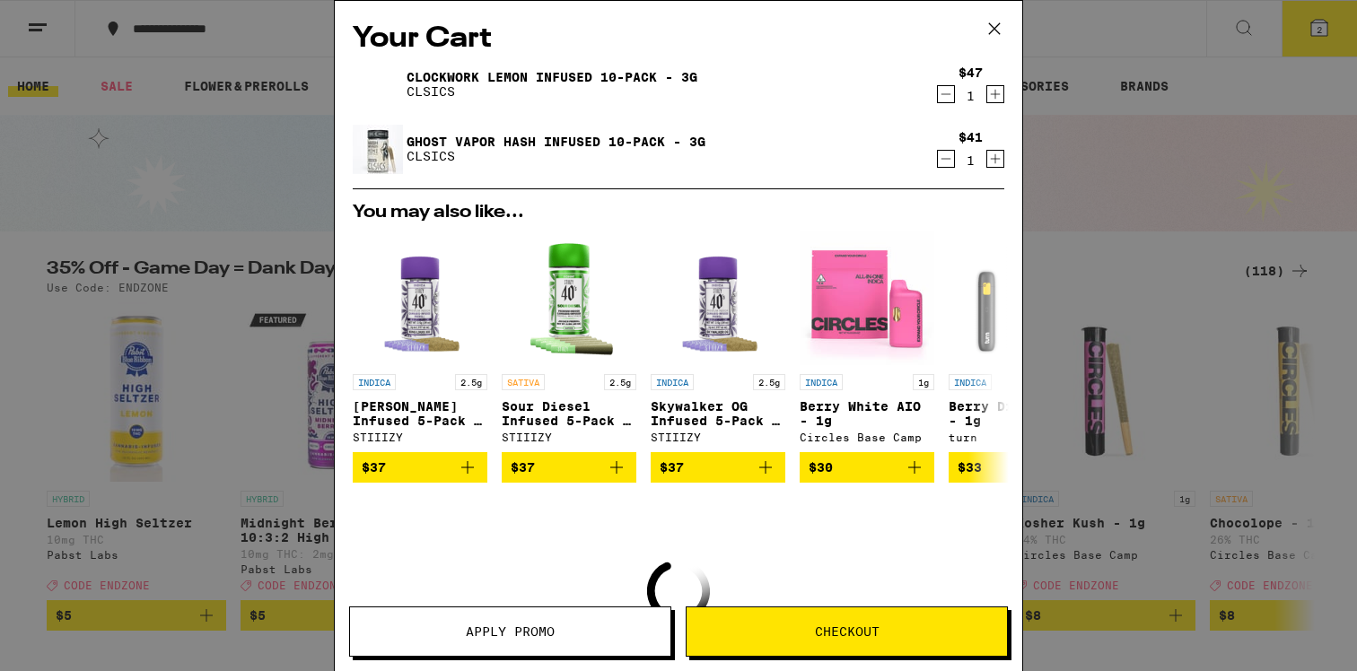
click at [879, 627] on span "Checkout" at bounding box center [846, 631] width 320 height 13
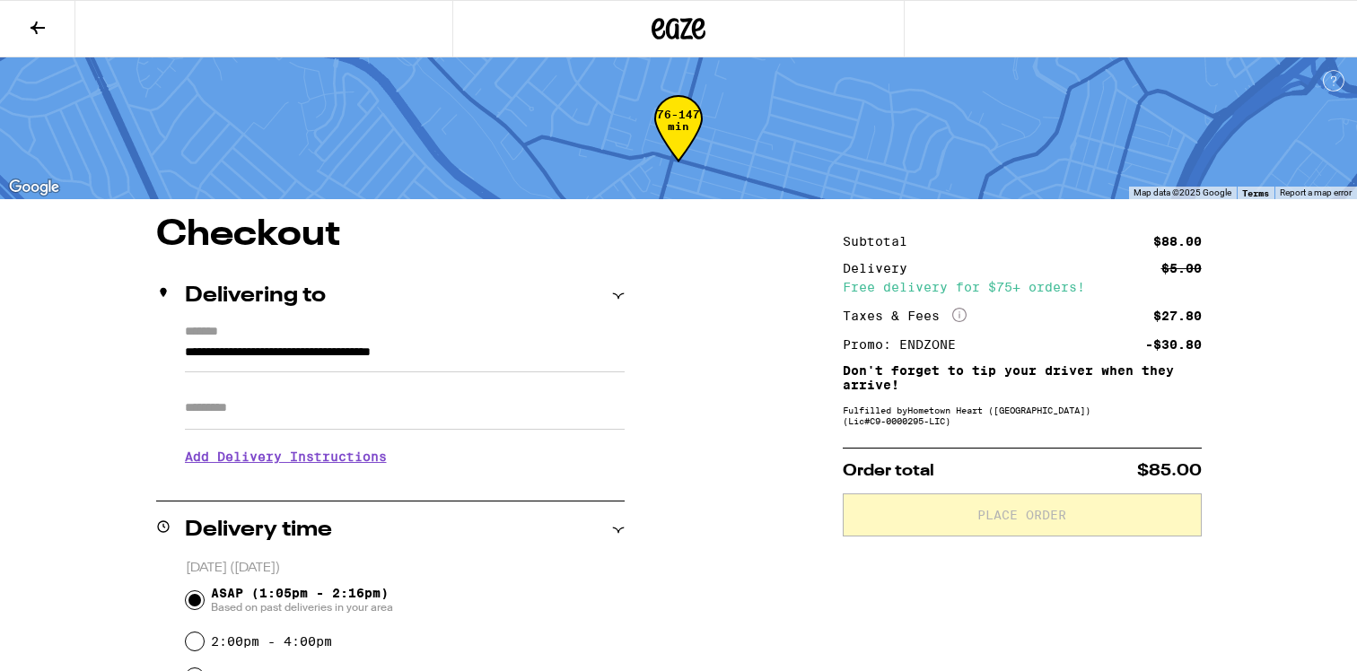
click at [40, 29] on icon at bounding box center [38, 28] width 22 height 22
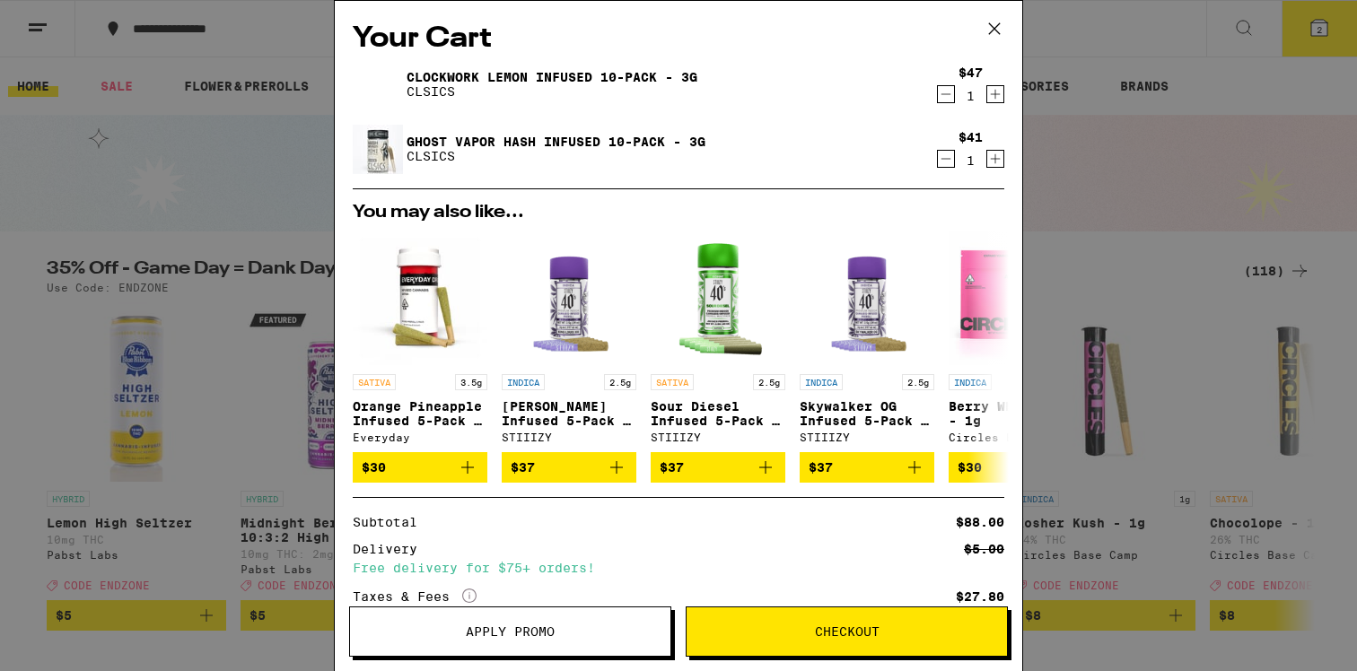
click at [1000, 30] on icon at bounding box center [994, 28] width 27 height 27
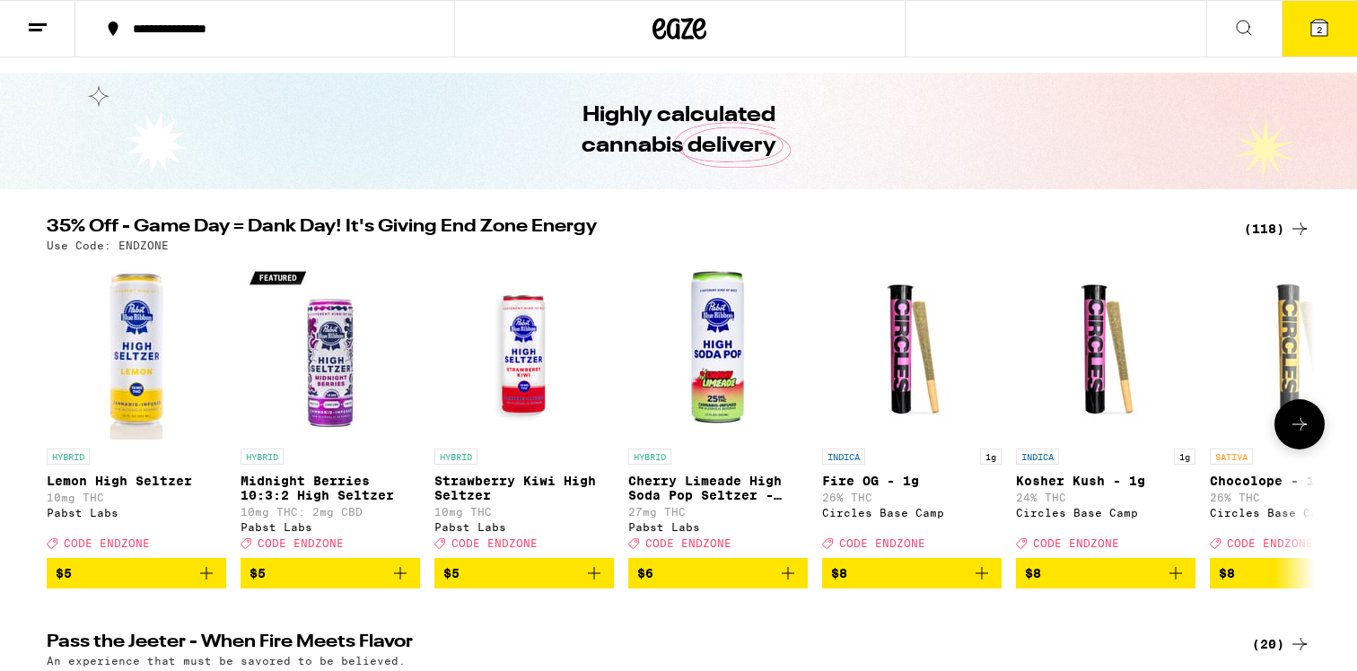
scroll to position [44, 0]
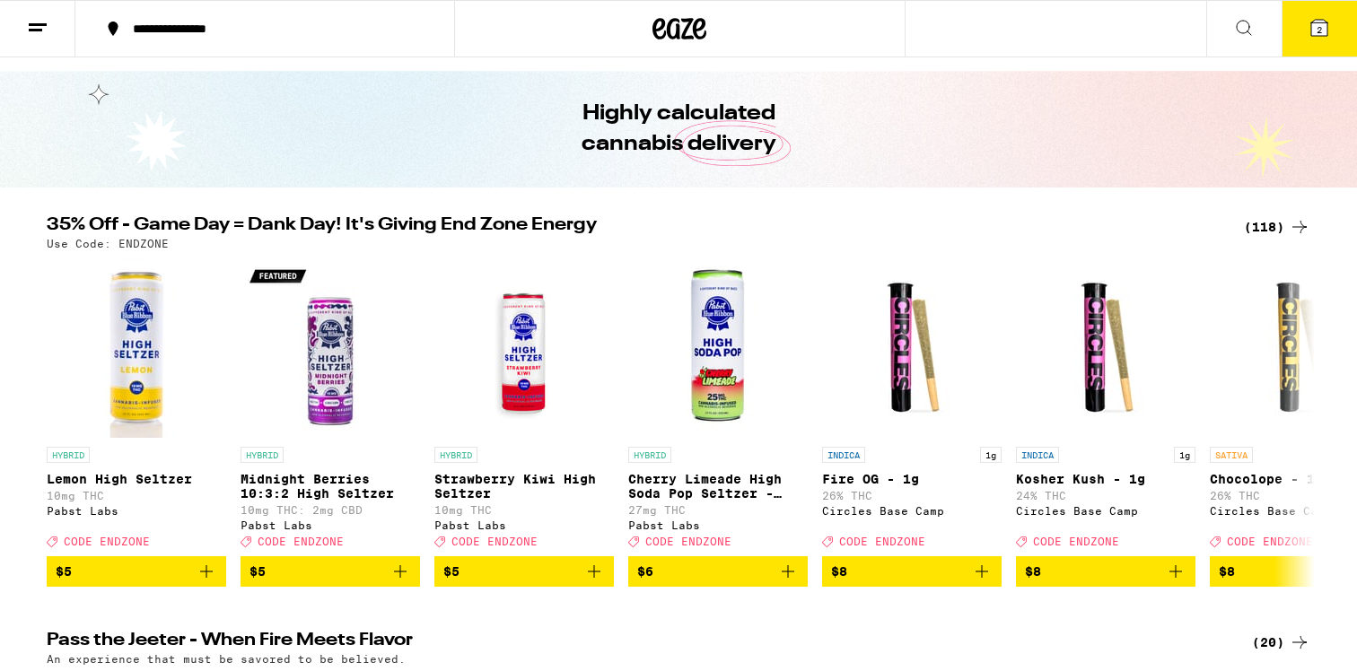
click at [1269, 222] on div "(118)" at bounding box center [1277, 227] width 66 height 22
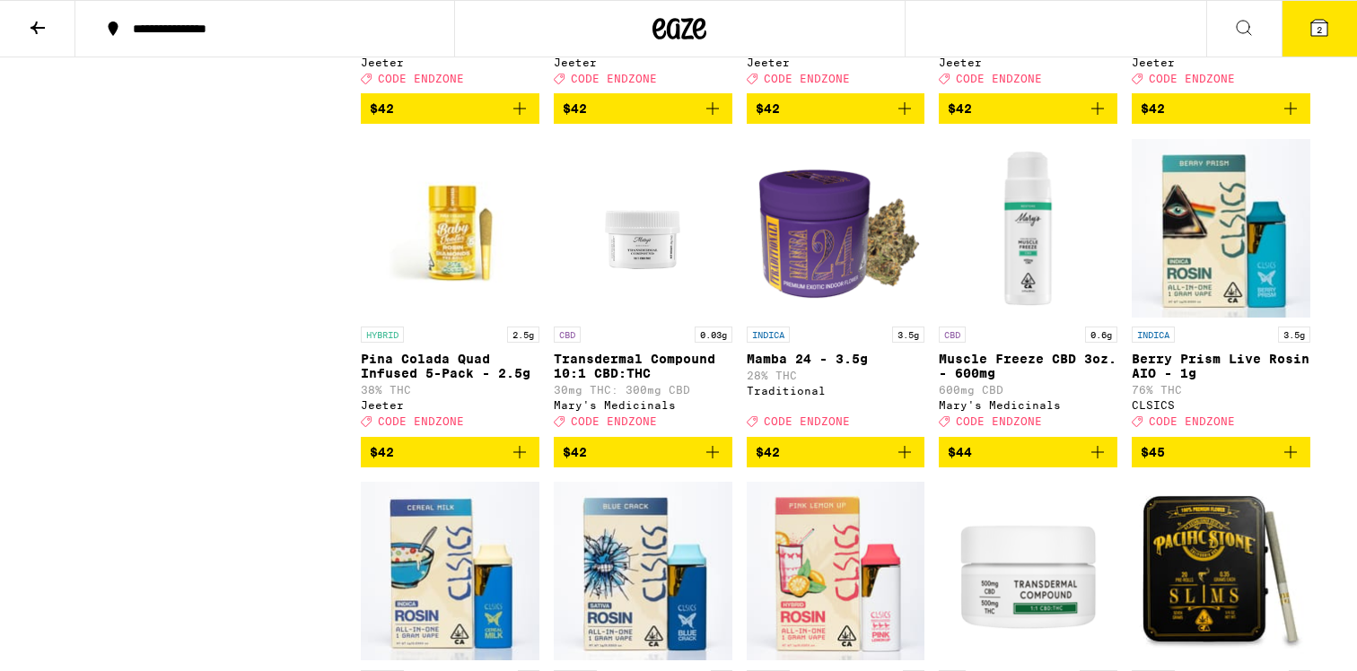
scroll to position [6980, 0]
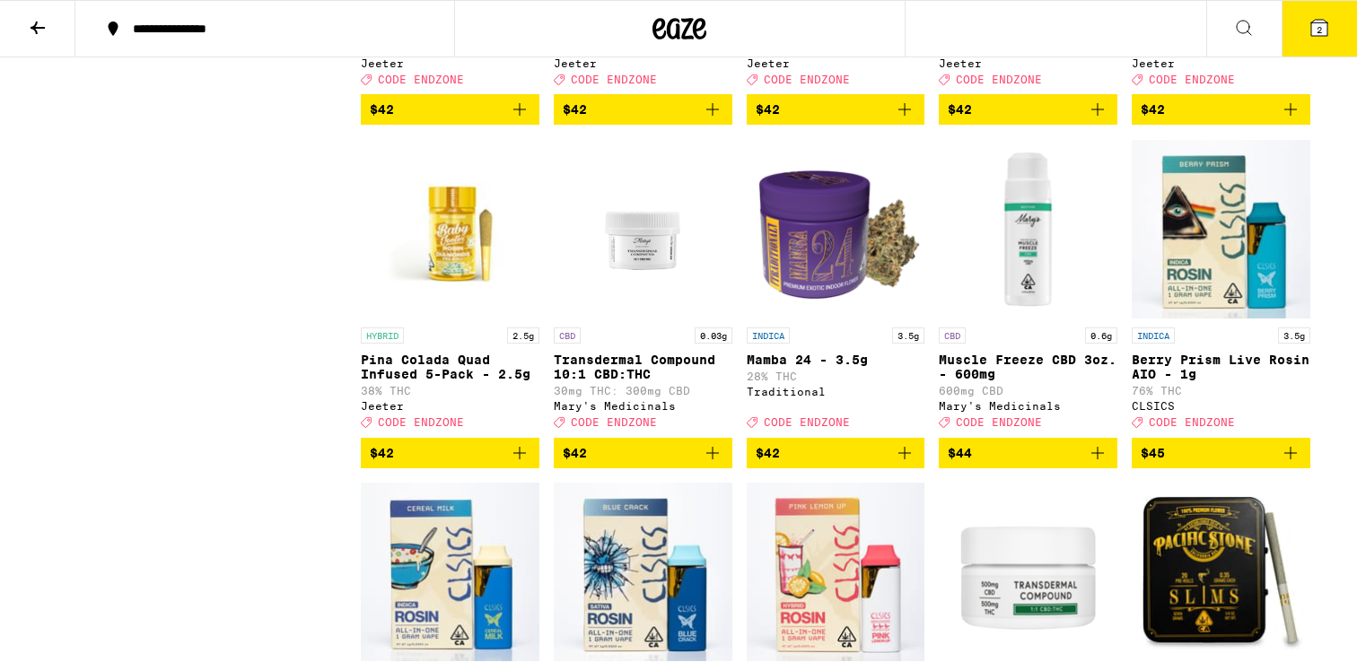
click at [1217, 120] on span "$42" at bounding box center [1221, 110] width 161 height 22
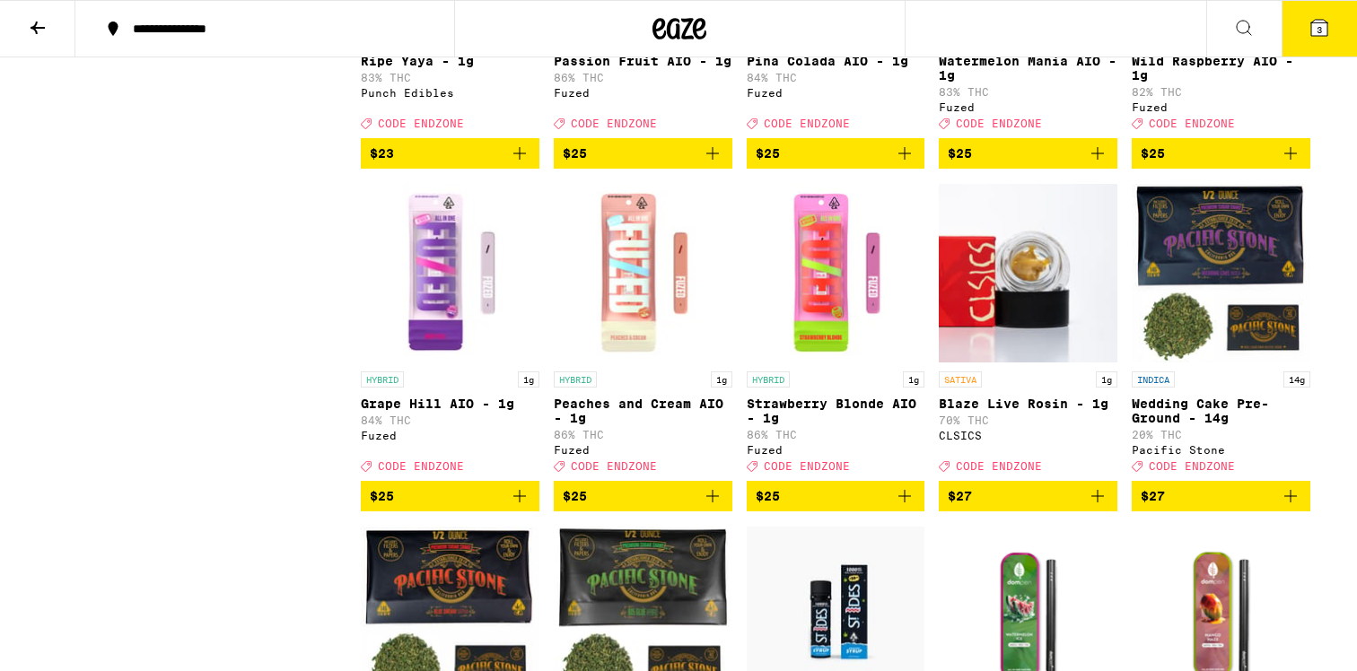
scroll to position [4205, 0]
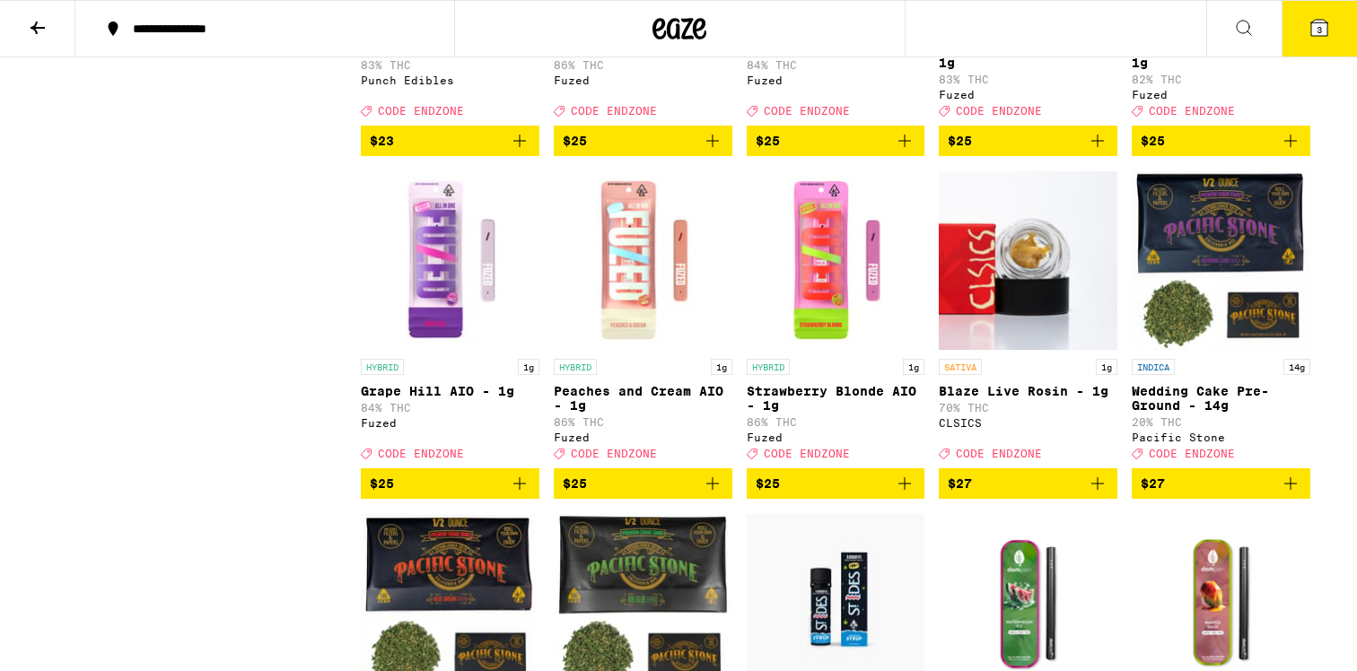
click at [441, 494] on span "$25" at bounding box center [450, 484] width 161 height 22
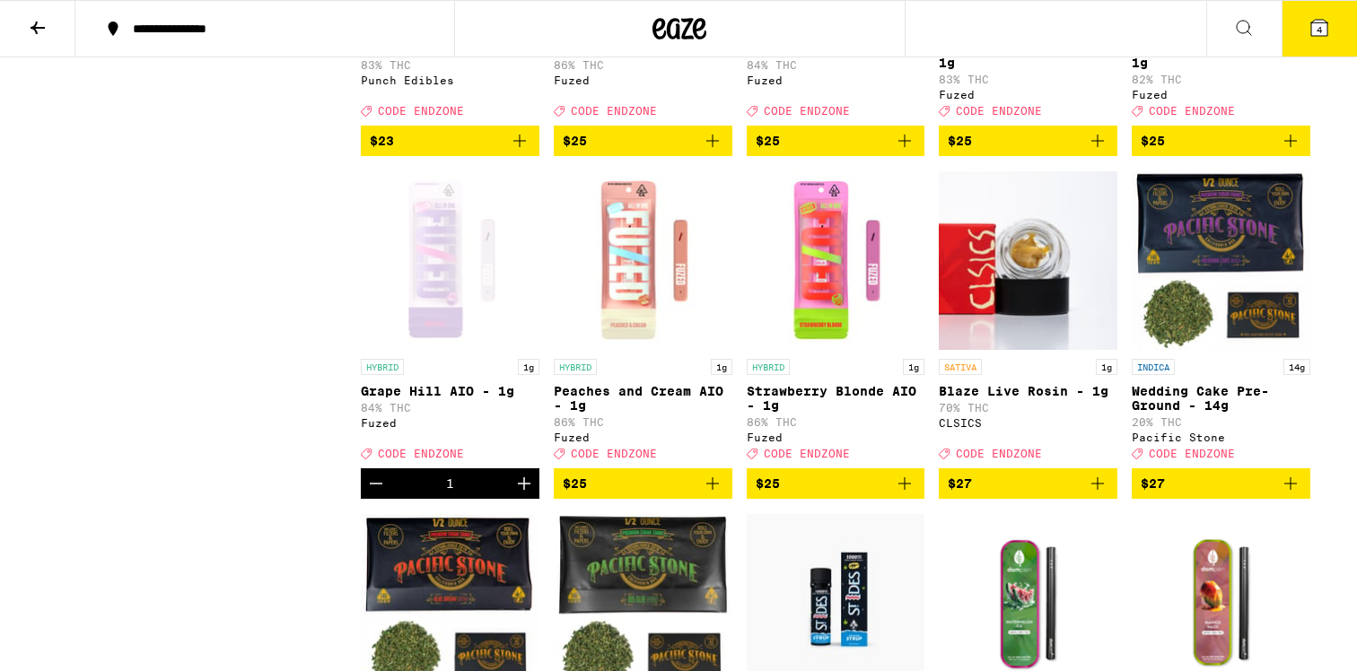
click at [1321, 31] on span "4" at bounding box center [1318, 29] width 5 height 11
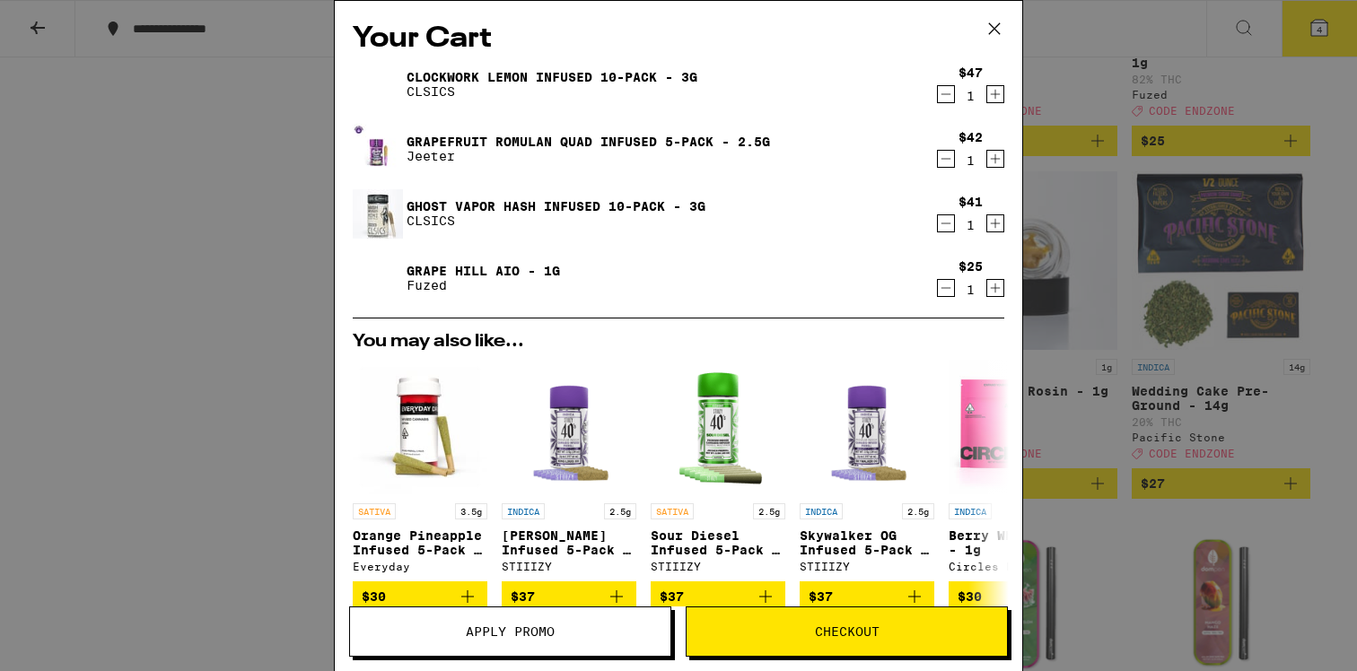
click at [947, 158] on icon "Decrement" at bounding box center [946, 159] width 16 height 22
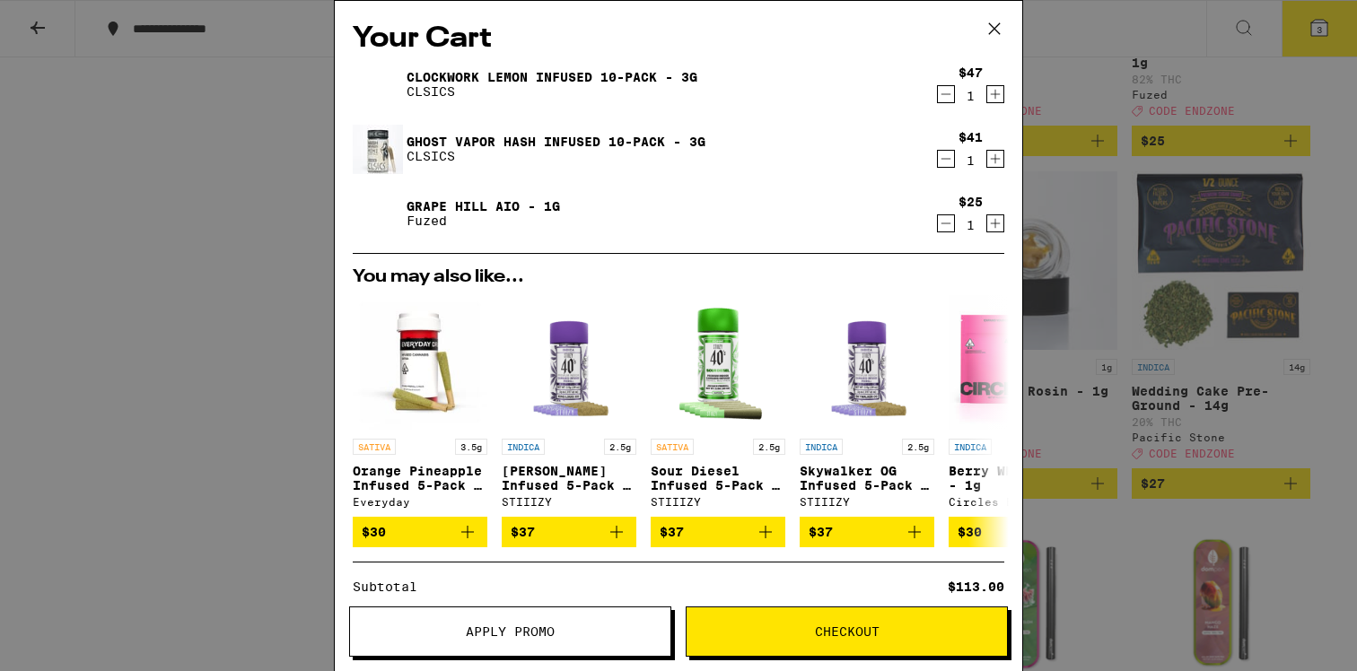
click at [790, 630] on span "Checkout" at bounding box center [846, 631] width 320 height 13
